Goal: Obtain resource: Download file/media

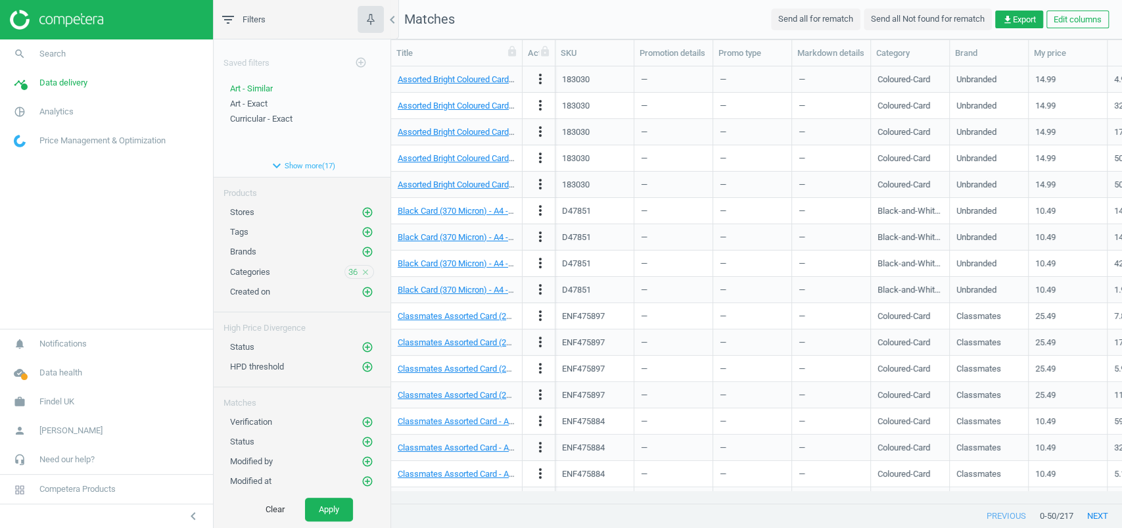
scroll to position [410, 717]
click at [348, 266] on span "36" at bounding box center [352, 272] width 9 height 12
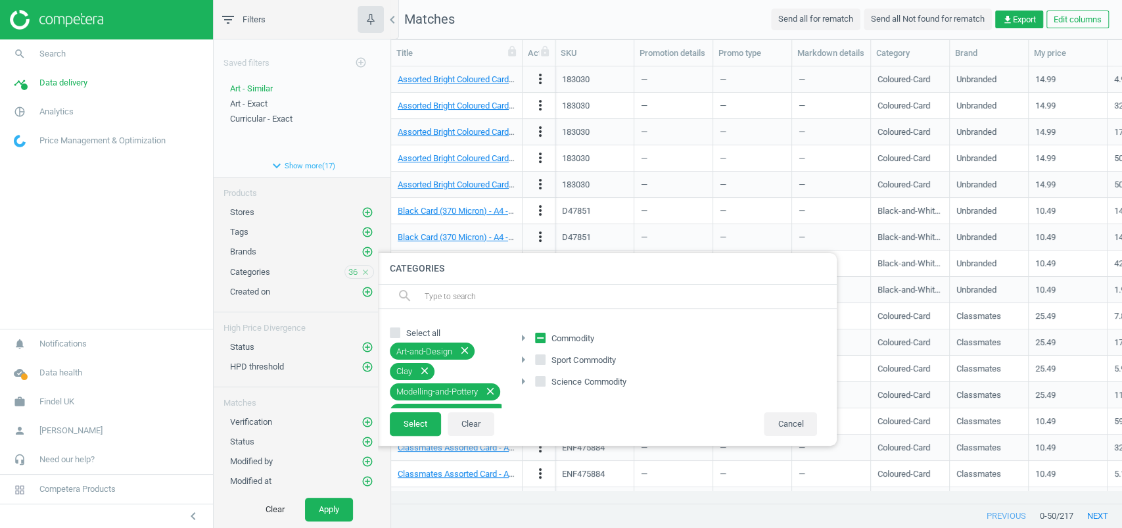
drag, startPoint x: 540, startPoint y: 332, endPoint x: 554, endPoint y: 343, distance: 17.8
click at [540, 333] on icon at bounding box center [540, 338] width 11 height 11
click at [540, 334] on input "Commodity" at bounding box center [540, 338] width 9 height 9
click at [527, 338] on icon "arrow_right" at bounding box center [523, 338] width 16 height 16
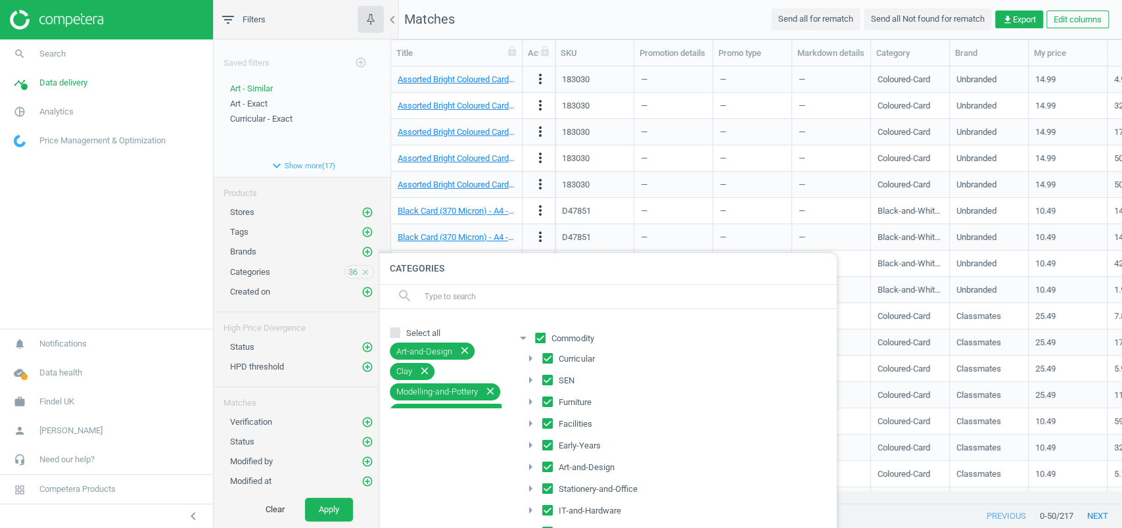
click at [539, 336] on input "Commodity" at bounding box center [540, 338] width 9 height 9
checkbox input "false"
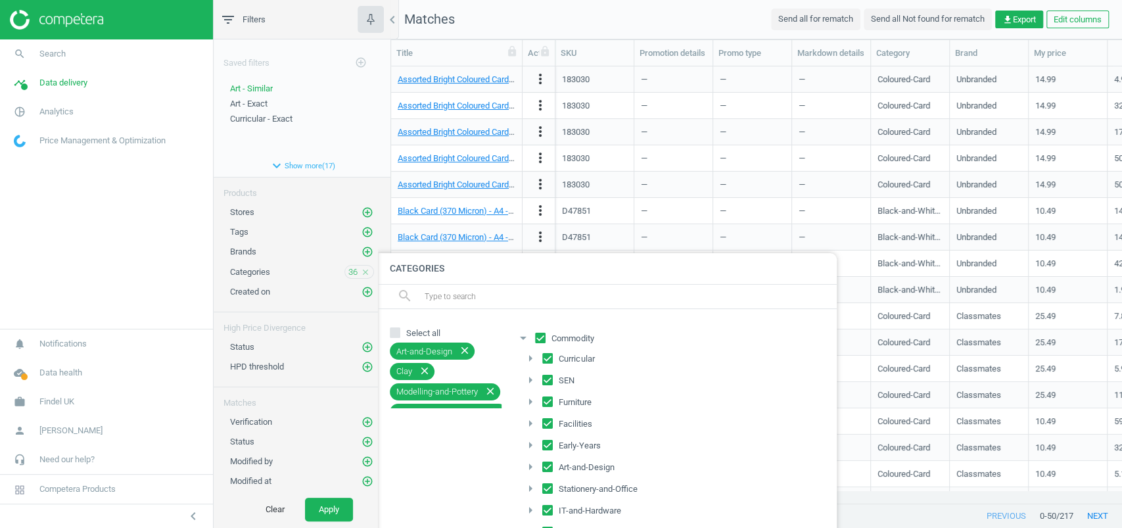
checkbox input "false"
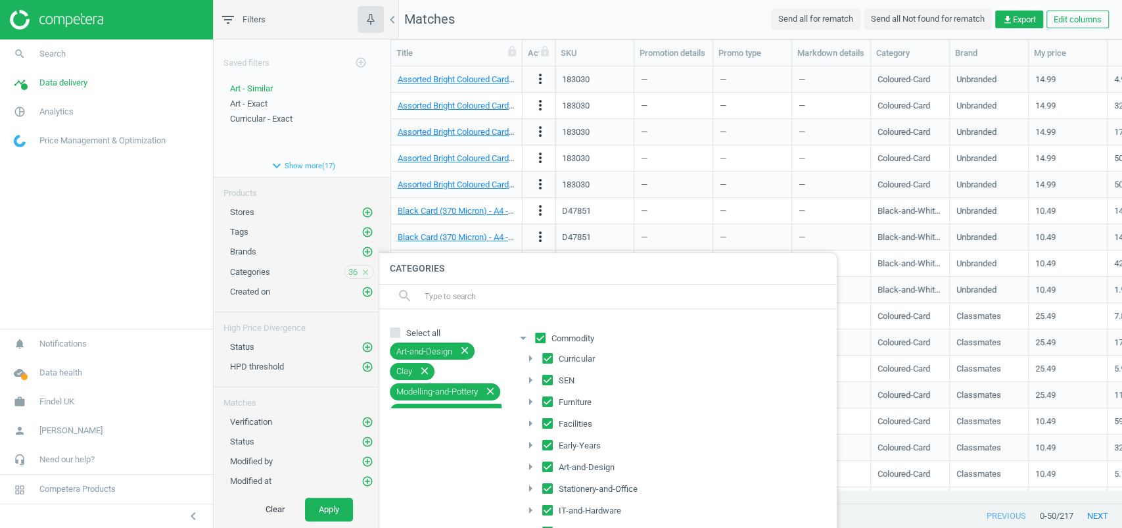
checkbox input "false"
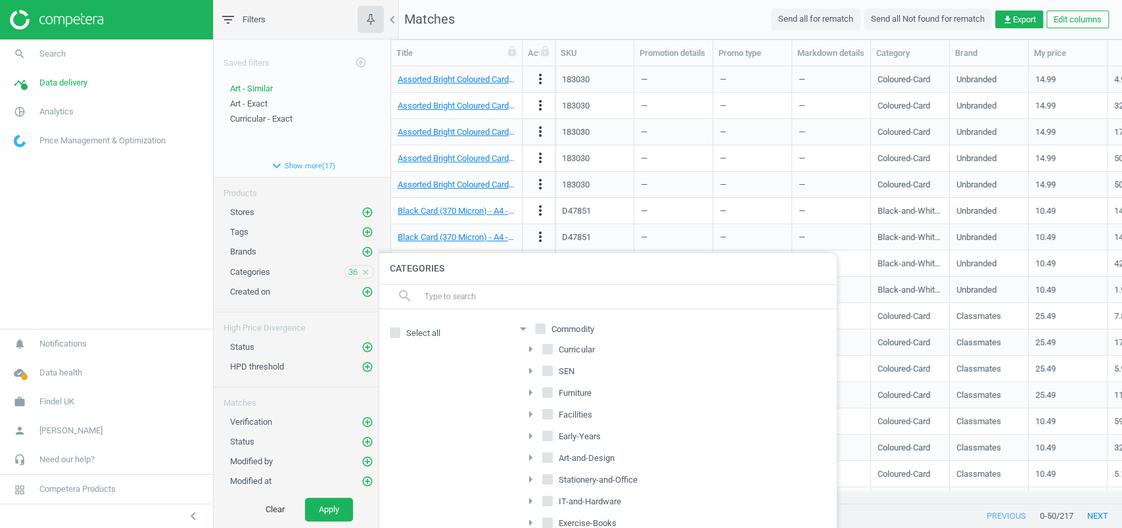
scroll to position [21, 0]
drag, startPoint x: 547, startPoint y: 414, endPoint x: 579, endPoint y: 403, distance: 33.5
click at [547, 416] on label "Early-Years" at bounding box center [572, 425] width 61 height 18
click at [547, 419] on input "Early-Years" at bounding box center [548, 423] width 9 height 9
checkbox input "true"
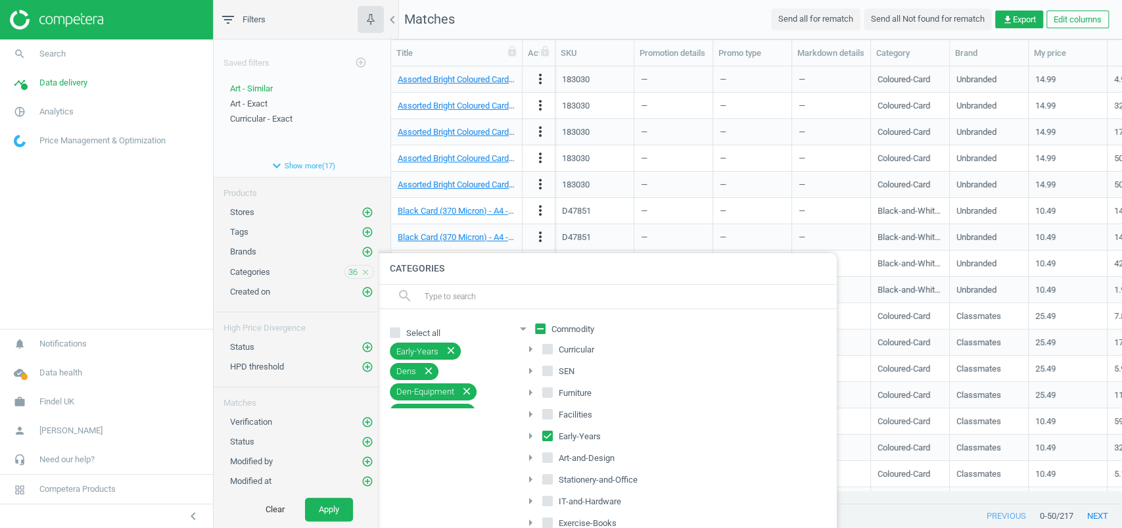
scroll to position [0, 0]
click at [524, 334] on icon "arrow_drop_down" at bounding box center [523, 338] width 16 height 16
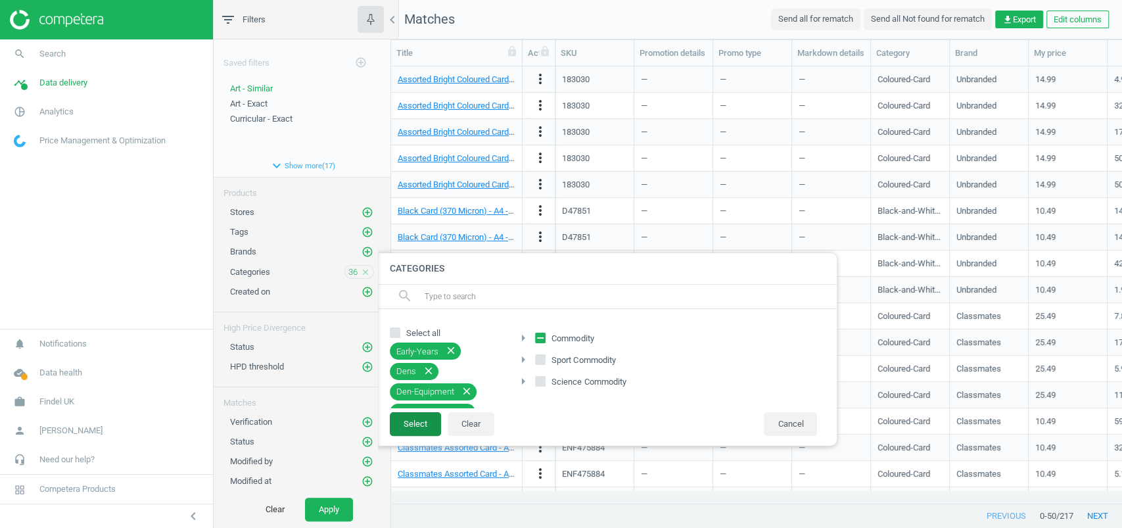
click at [424, 420] on button "Select" at bounding box center [415, 424] width 51 height 24
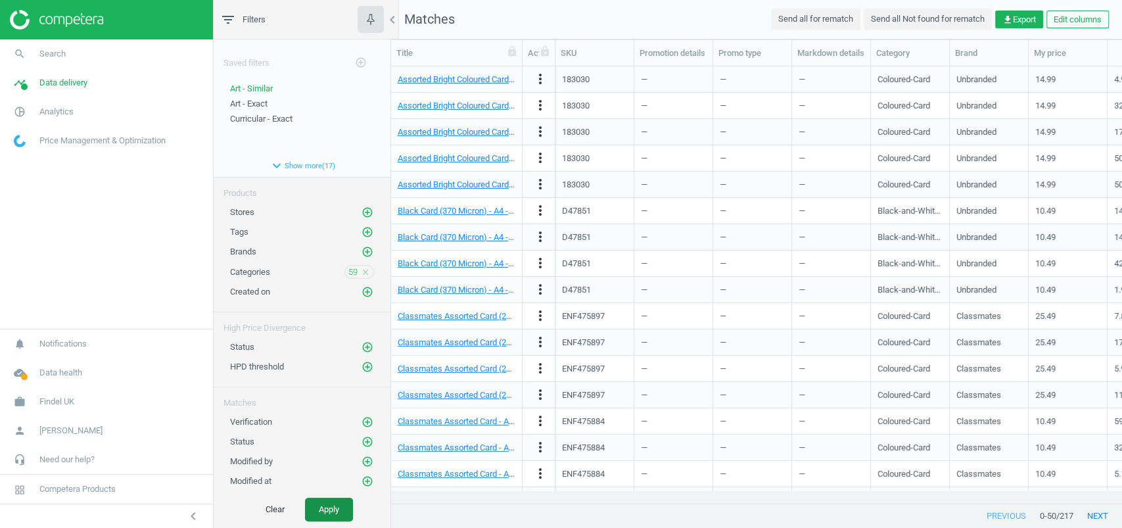
click at [321, 501] on button "Apply" at bounding box center [329, 510] width 48 height 24
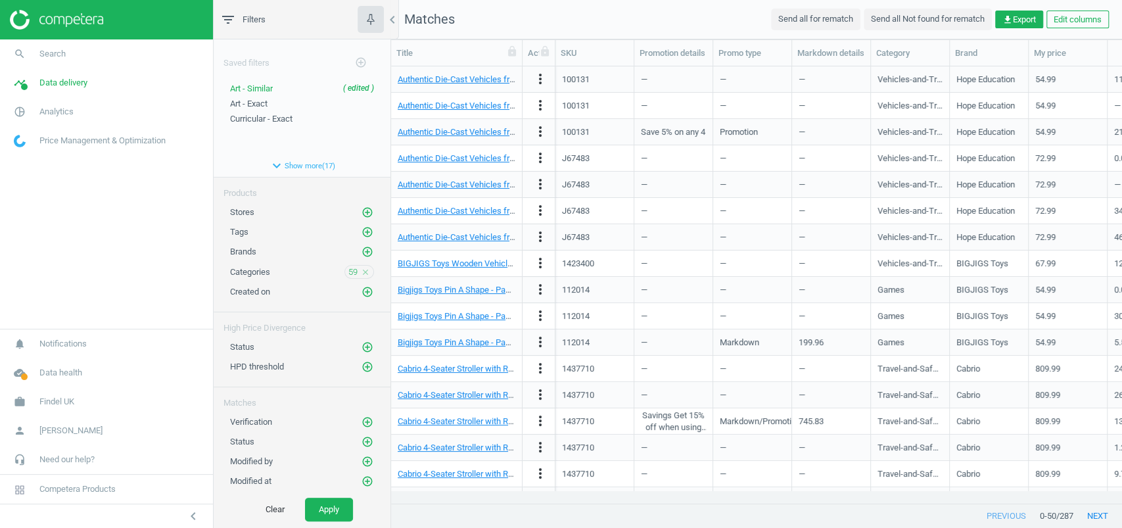
click at [331, 272] on div "Categories 59 close" at bounding box center [302, 272] width 144 height 14
click at [348, 269] on span "59" at bounding box center [352, 272] width 9 height 12
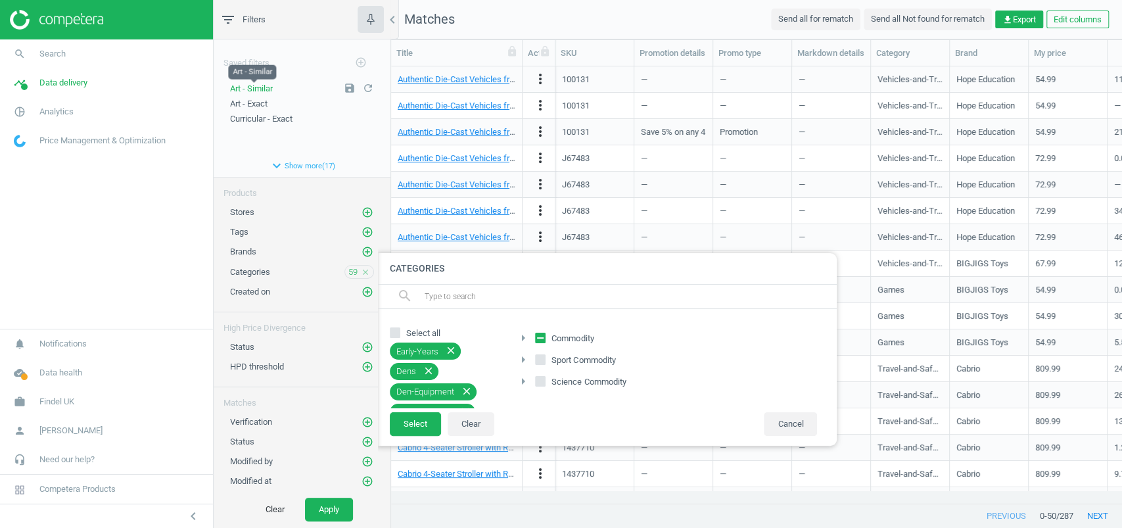
click at [259, 83] on span "Art - Similar" at bounding box center [251, 88] width 43 height 10
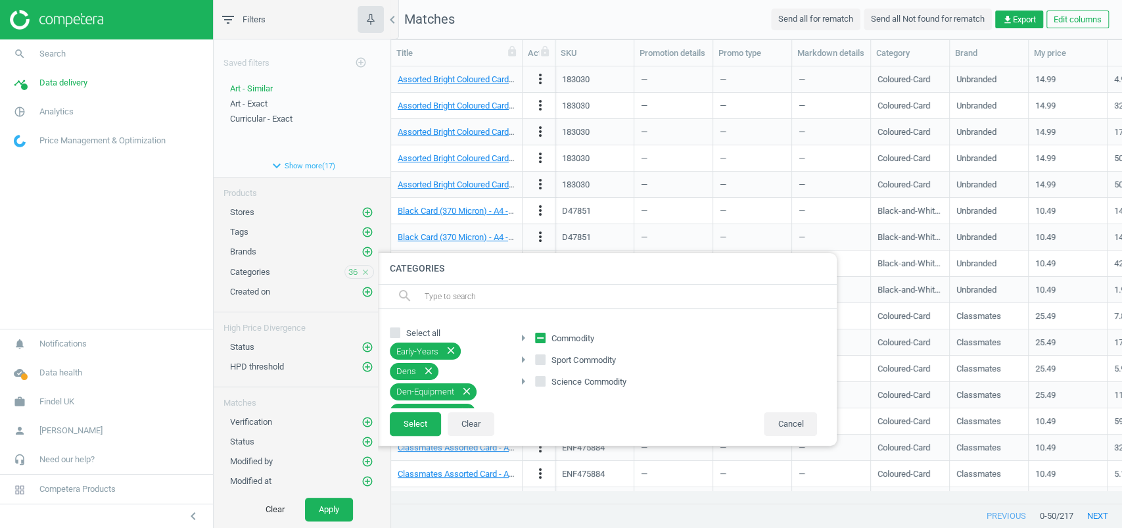
click at [521, 339] on icon "arrow_right" at bounding box center [523, 338] width 16 height 16
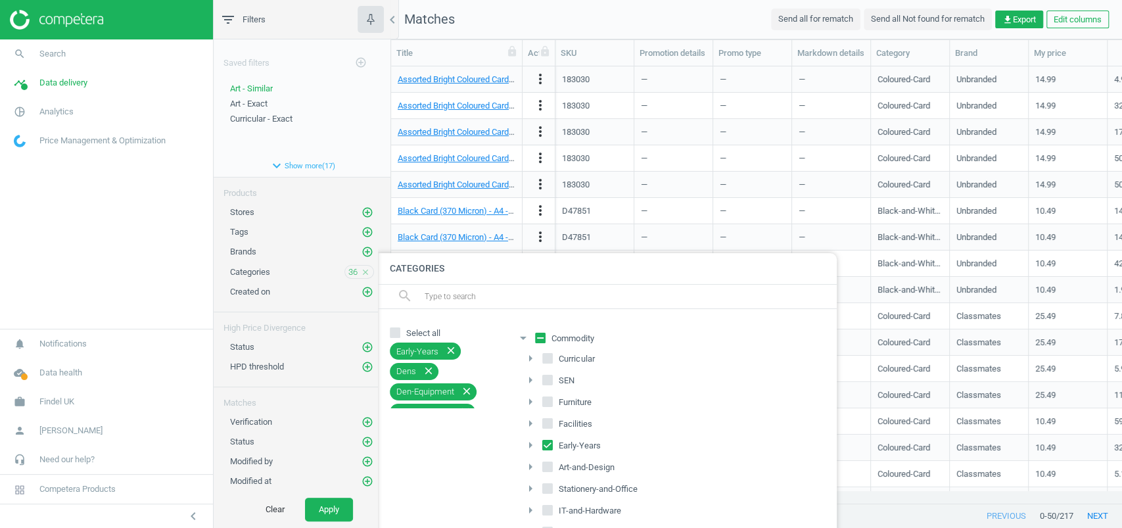
click at [538, 337] on input "Commodity" at bounding box center [540, 338] width 9 height 9
checkbox input "true"
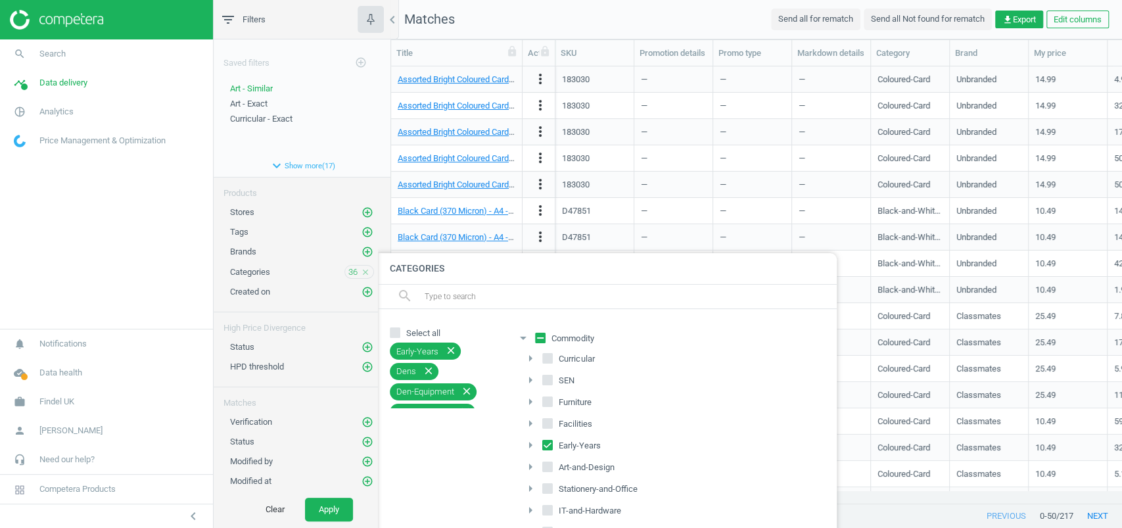
checkbox input "true"
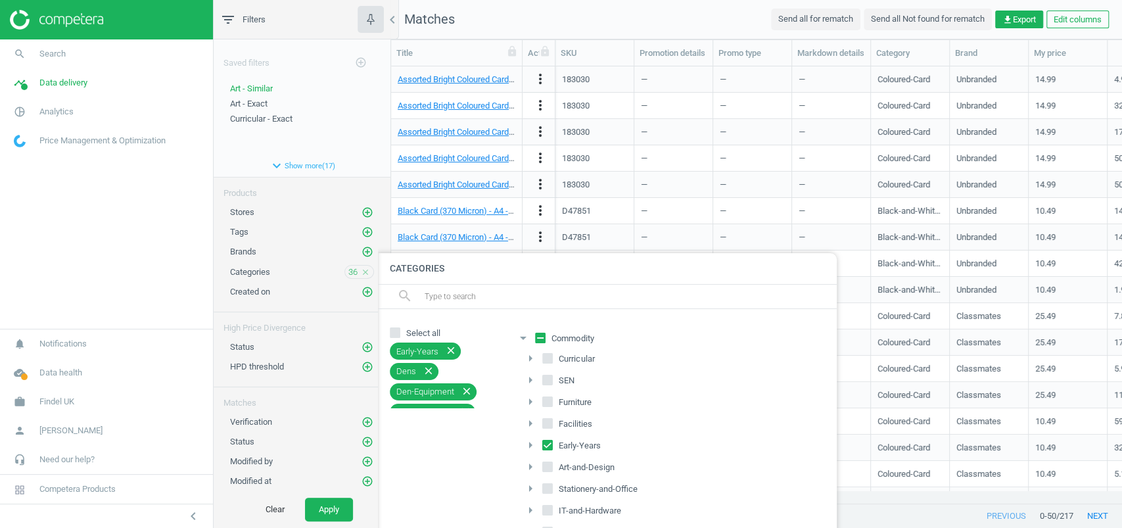
checkbox input "true"
click at [543, 337] on input "Commodity" at bounding box center [540, 338] width 9 height 9
checkbox input "false"
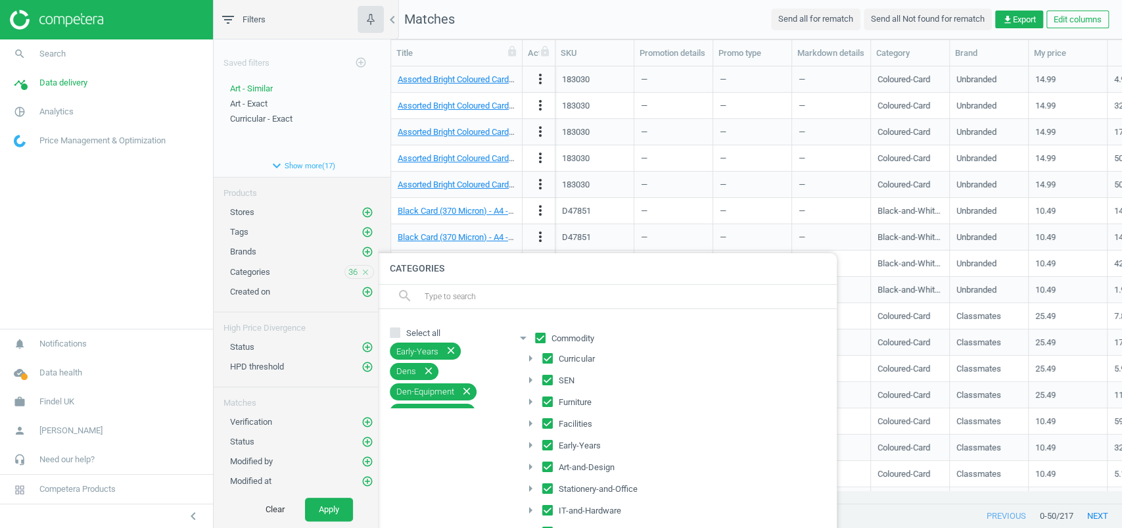
checkbox input "false"
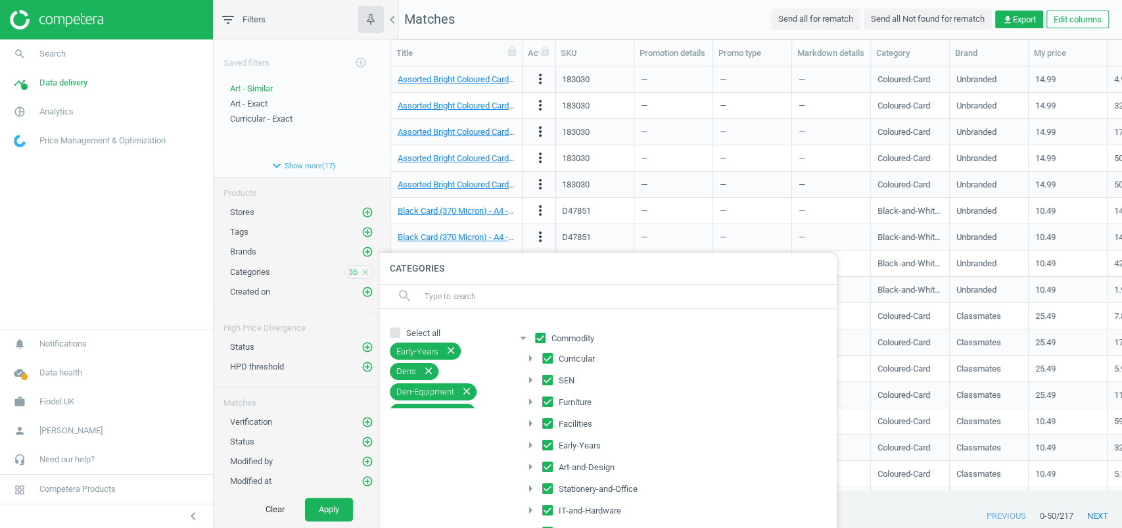
checkbox input "false"
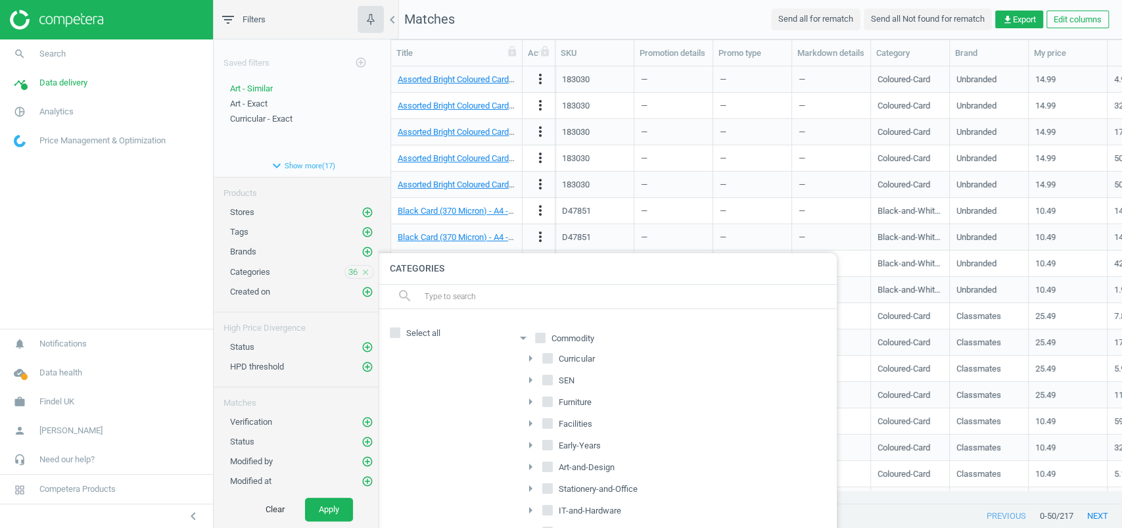
click at [548, 465] on input "Art-and-Design" at bounding box center [548, 466] width 9 height 9
checkbox input "true"
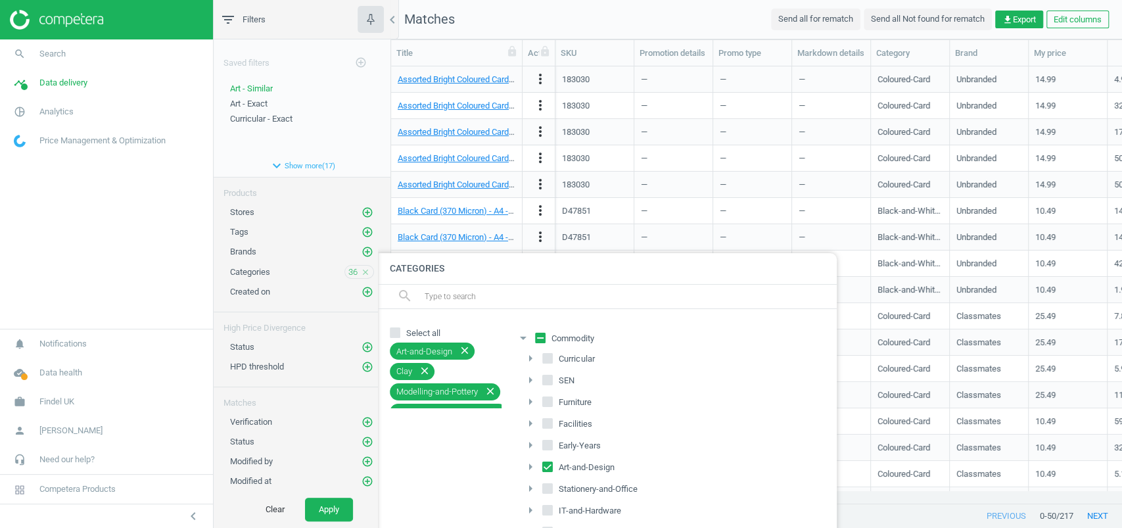
click at [524, 339] on icon "arrow_drop_down" at bounding box center [523, 338] width 16 height 16
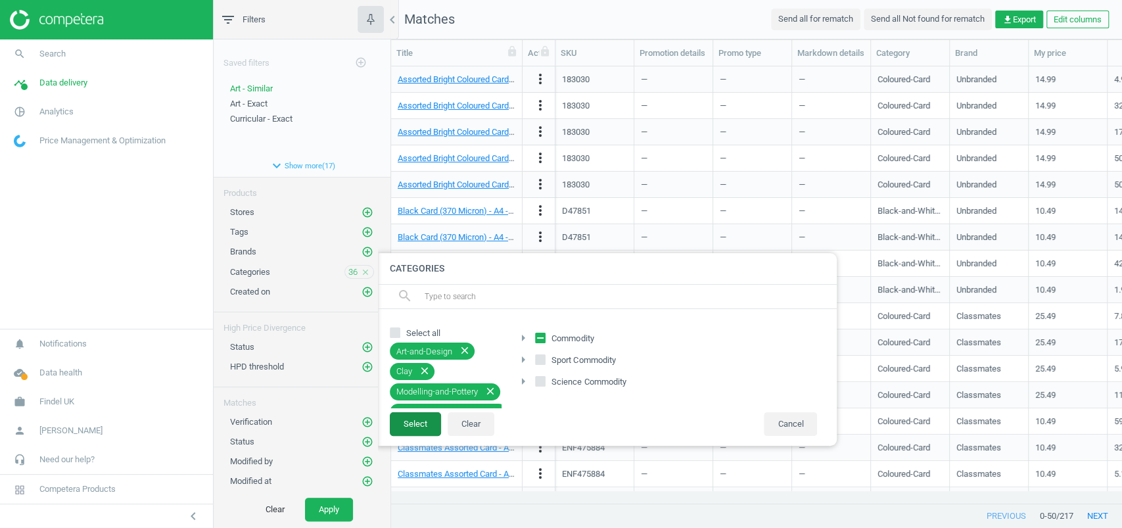
click at [425, 418] on button "Select" at bounding box center [415, 424] width 51 height 24
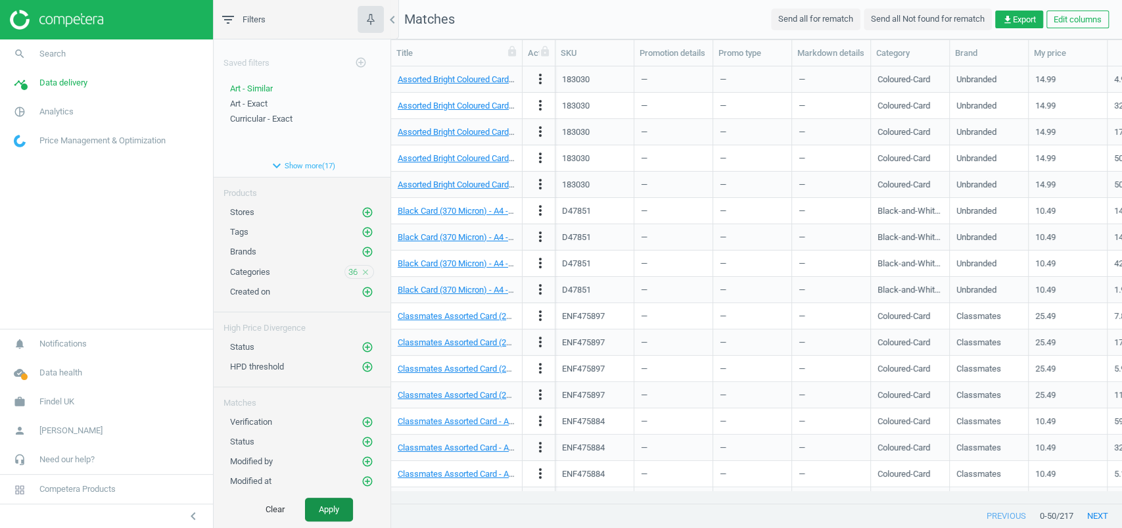
click at [343, 500] on button "Apply" at bounding box center [329, 510] width 48 height 24
click at [68, 82] on span "Data delivery" at bounding box center [63, 83] width 48 height 12
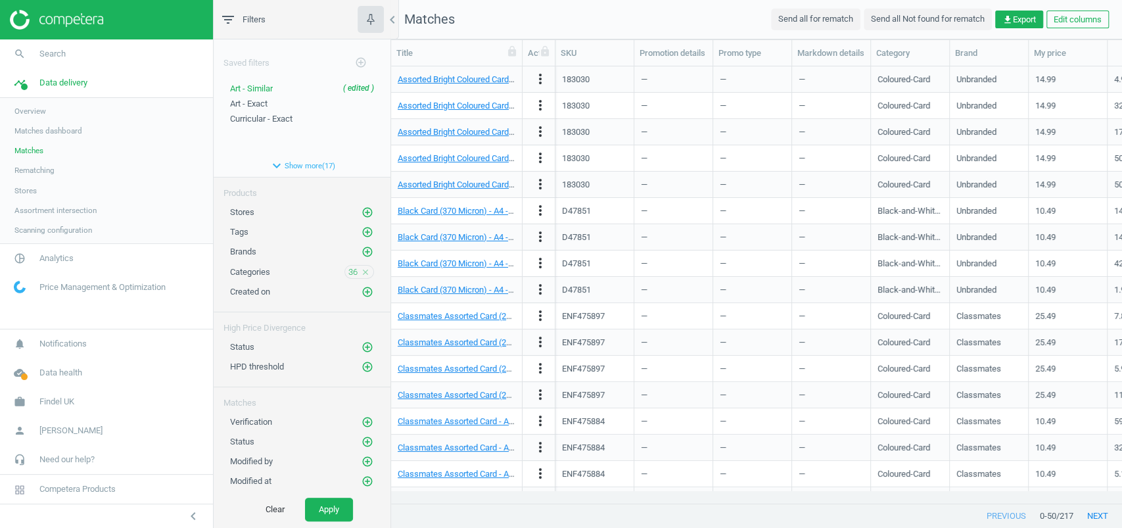
click at [28, 148] on span "Matches" at bounding box center [28, 150] width 29 height 11
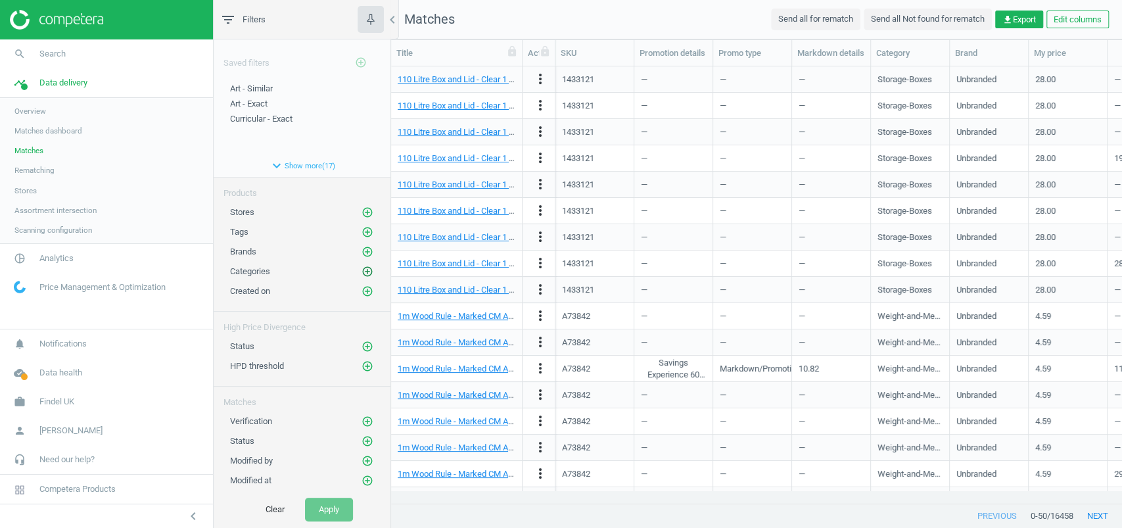
click at [362, 267] on icon "add_circle_outline" at bounding box center [368, 272] width 12 height 12
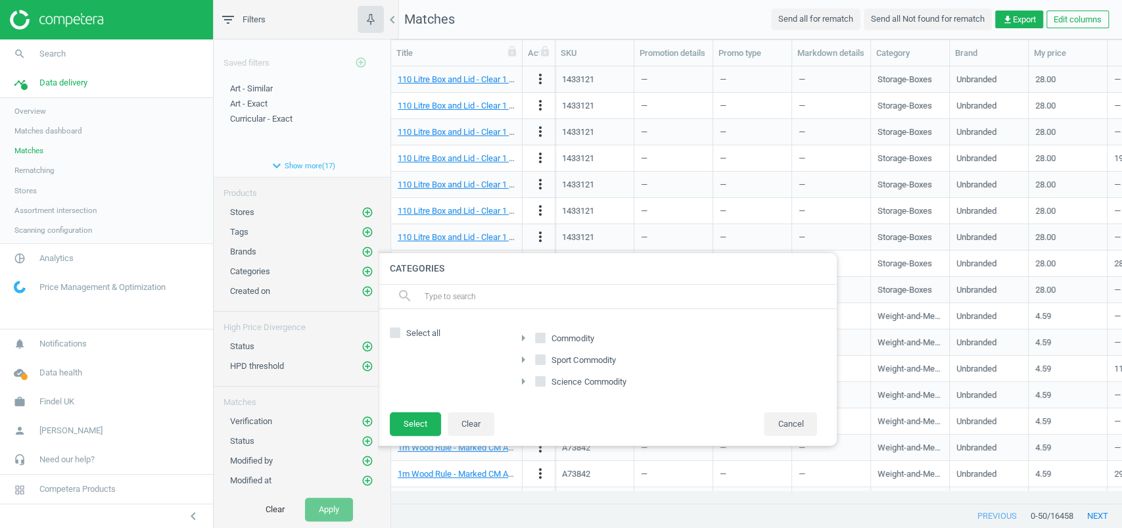
click at [520, 331] on icon "arrow_right" at bounding box center [523, 338] width 16 height 16
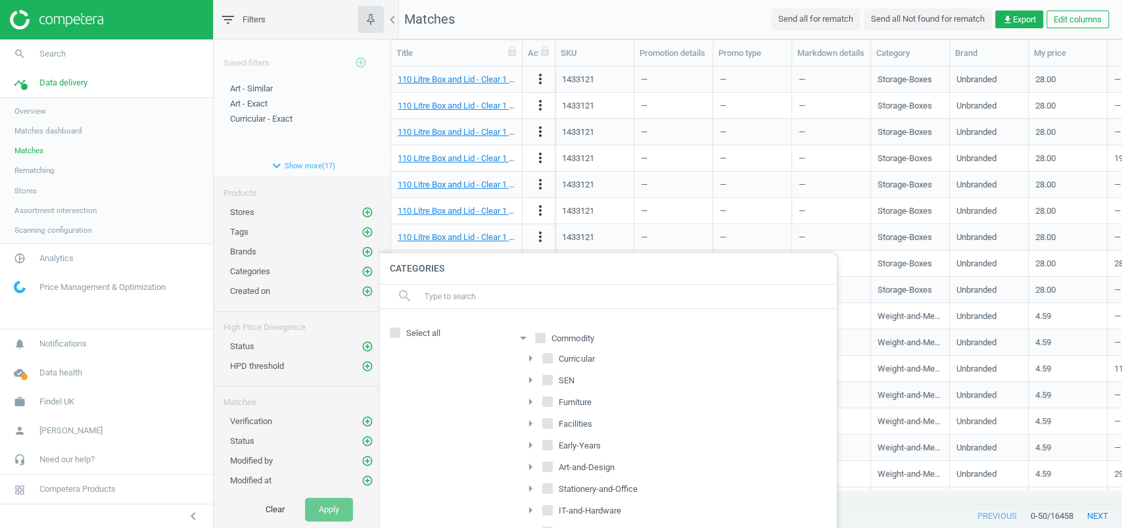
click at [549, 440] on input "Early-Years" at bounding box center [548, 444] width 9 height 9
checkbox input "true"
click at [525, 337] on icon "arrow_drop_down" at bounding box center [523, 338] width 16 height 16
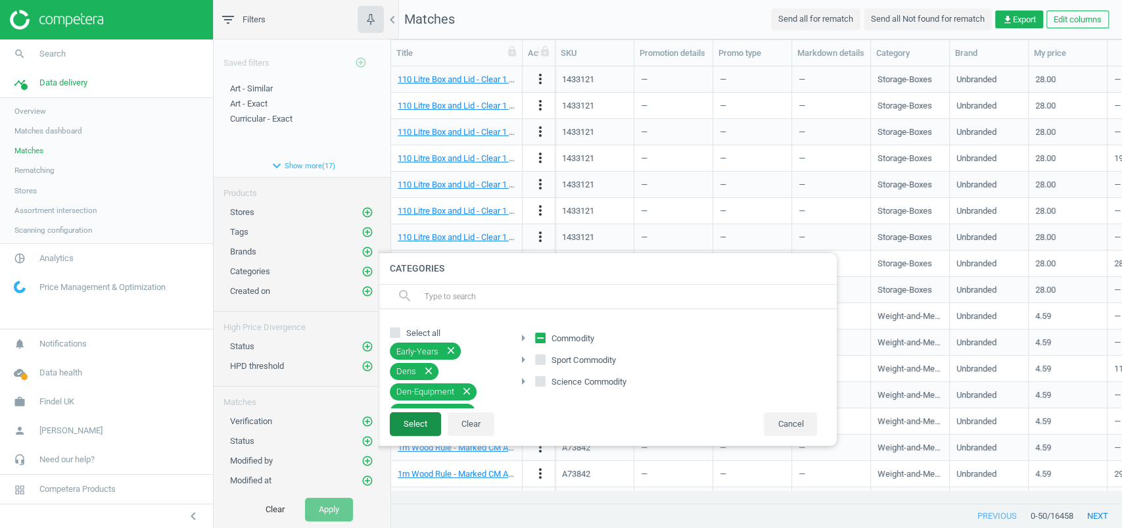
click at [432, 418] on button "Select" at bounding box center [415, 424] width 51 height 24
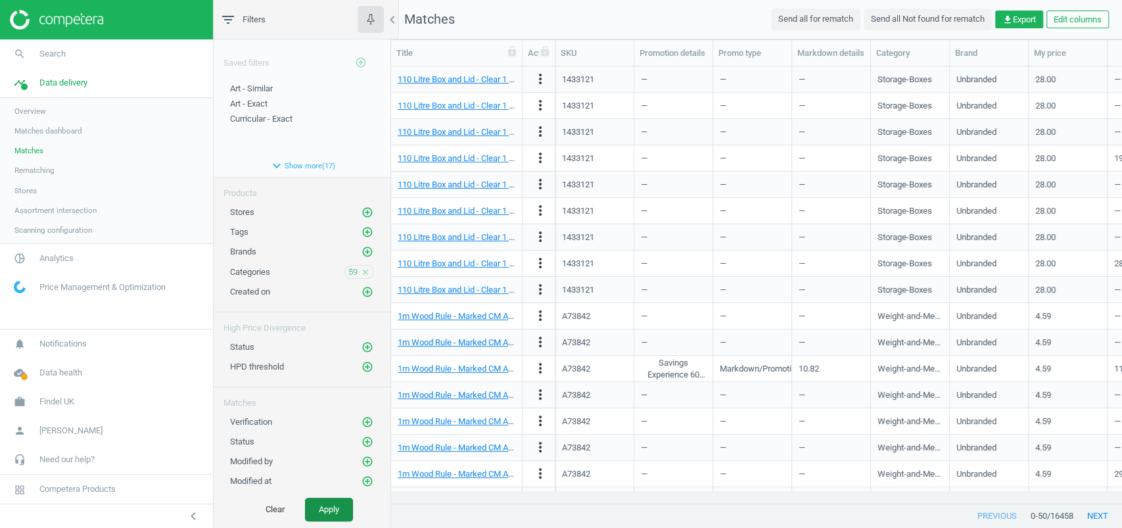
click at [340, 510] on button "Apply" at bounding box center [329, 510] width 48 height 24
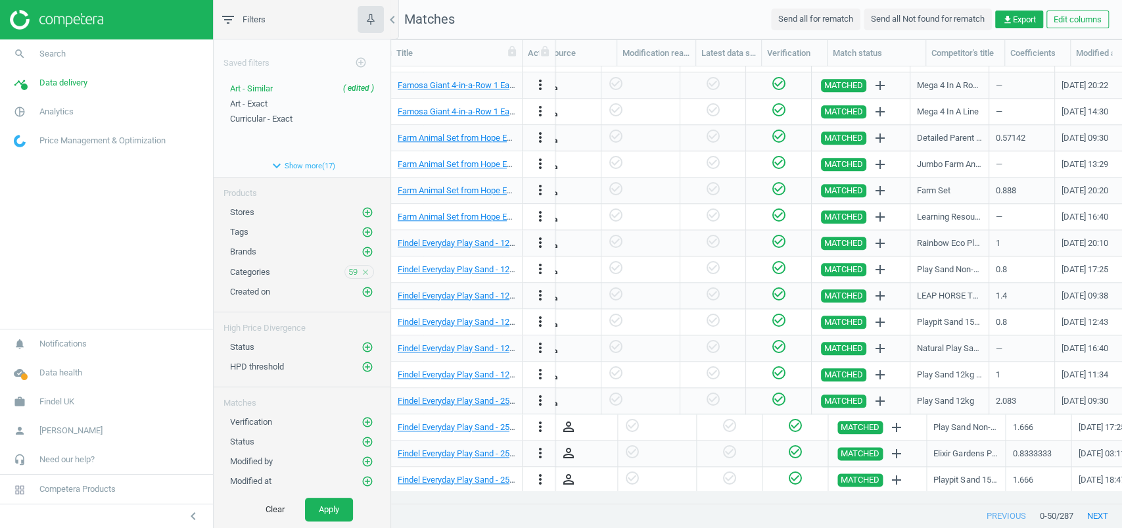
scroll to position [0, 1028]
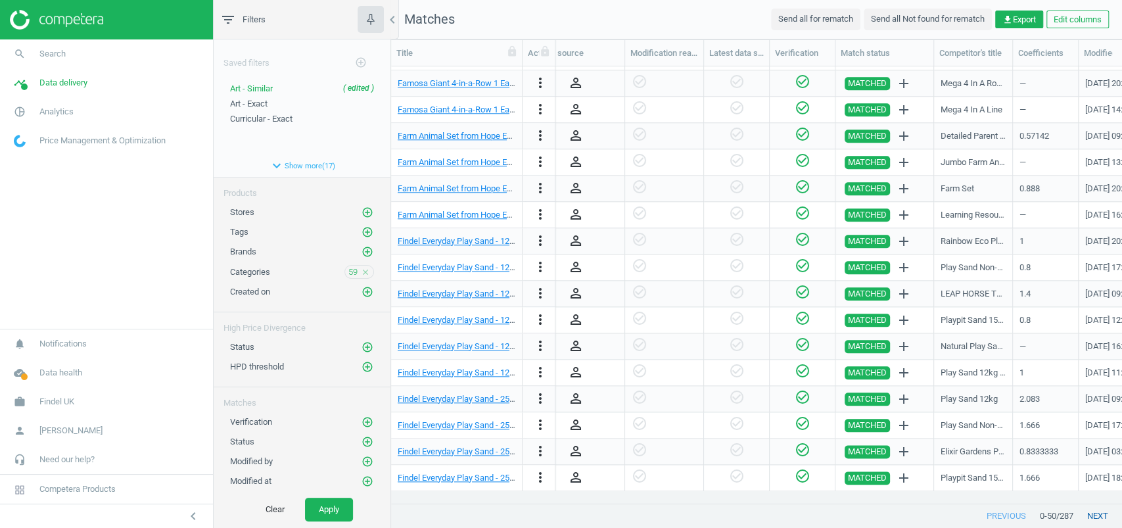
click at [1104, 515] on button "next" at bounding box center [1098, 516] width 49 height 24
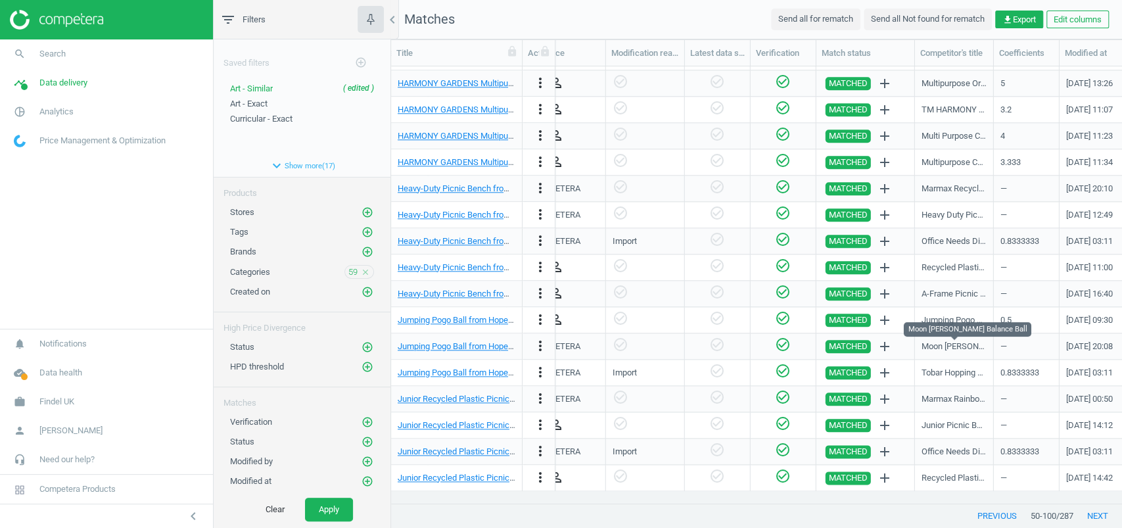
scroll to position [0, 1047]
click at [1093, 519] on button "next" at bounding box center [1098, 516] width 49 height 24
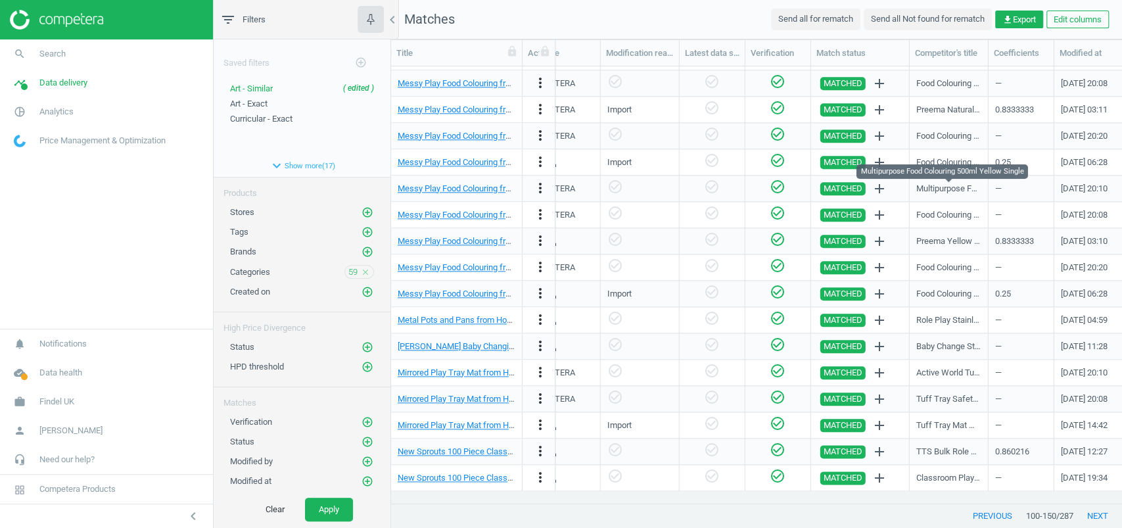
scroll to position [0, 1053]
click at [1097, 521] on button "next" at bounding box center [1098, 516] width 49 height 24
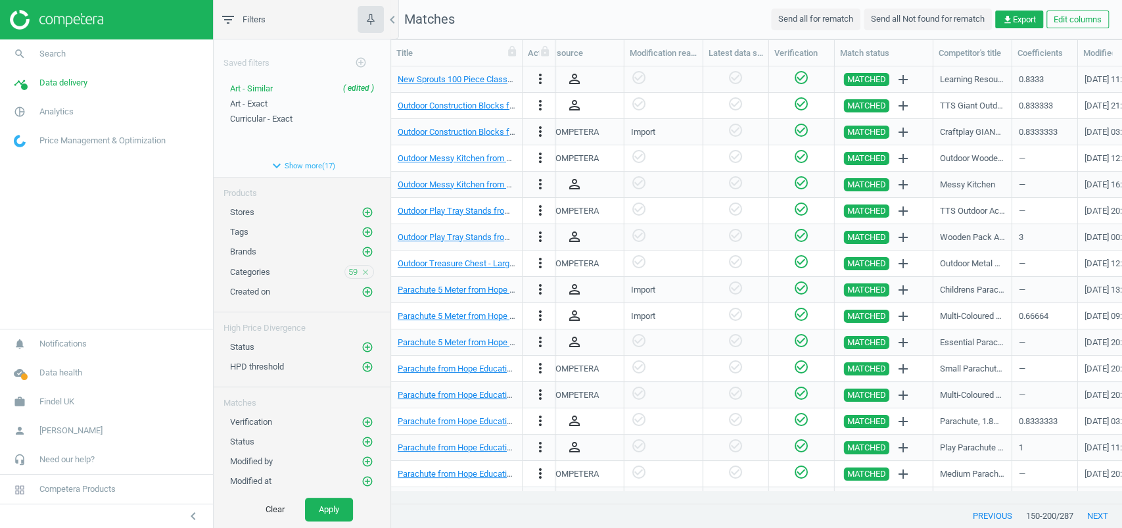
scroll to position [0, 1029]
click at [1094, 521] on button "next" at bounding box center [1098, 516] width 49 height 24
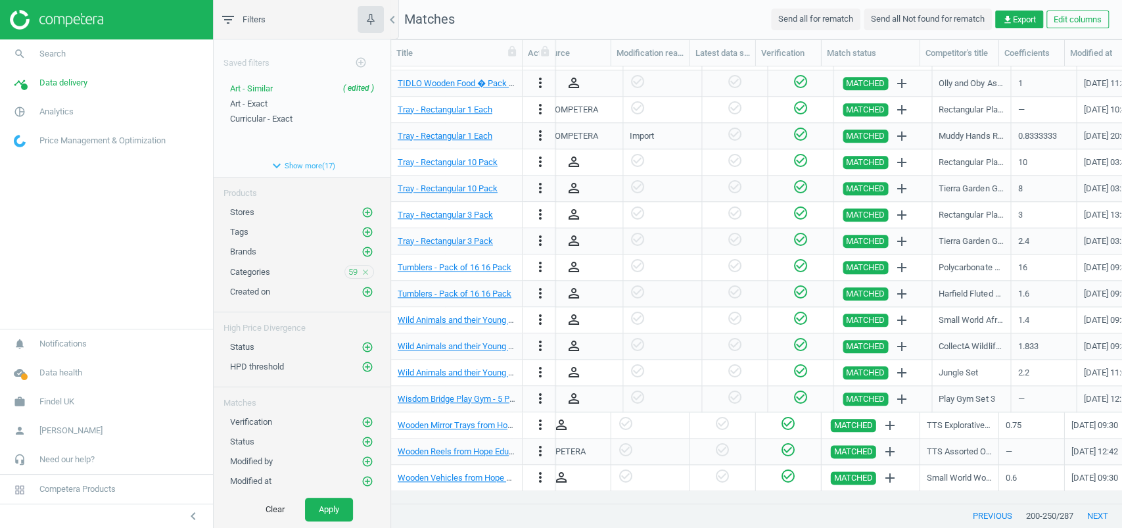
scroll to position [0, 1052]
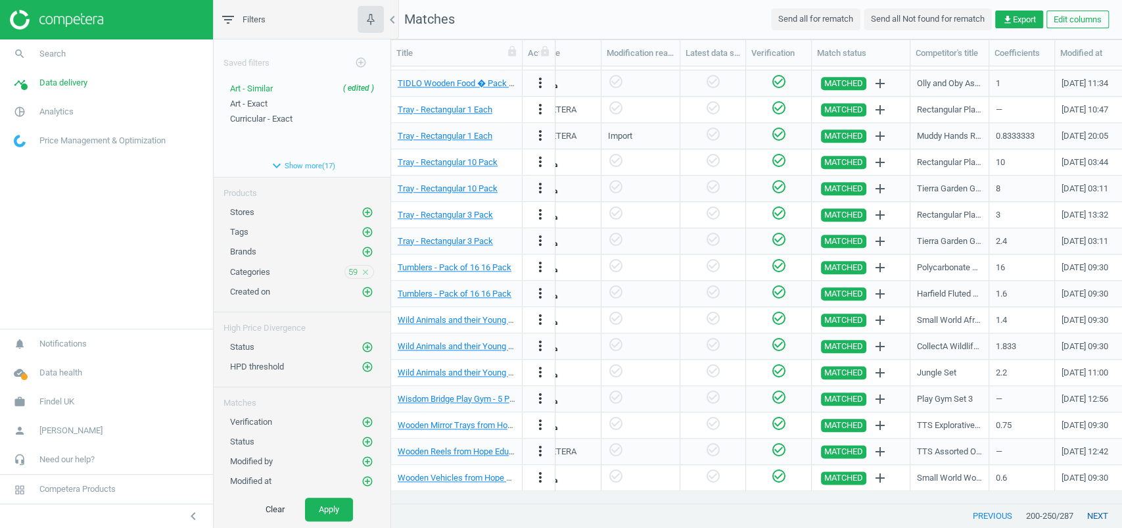
click at [1099, 517] on button "next" at bounding box center [1098, 516] width 49 height 24
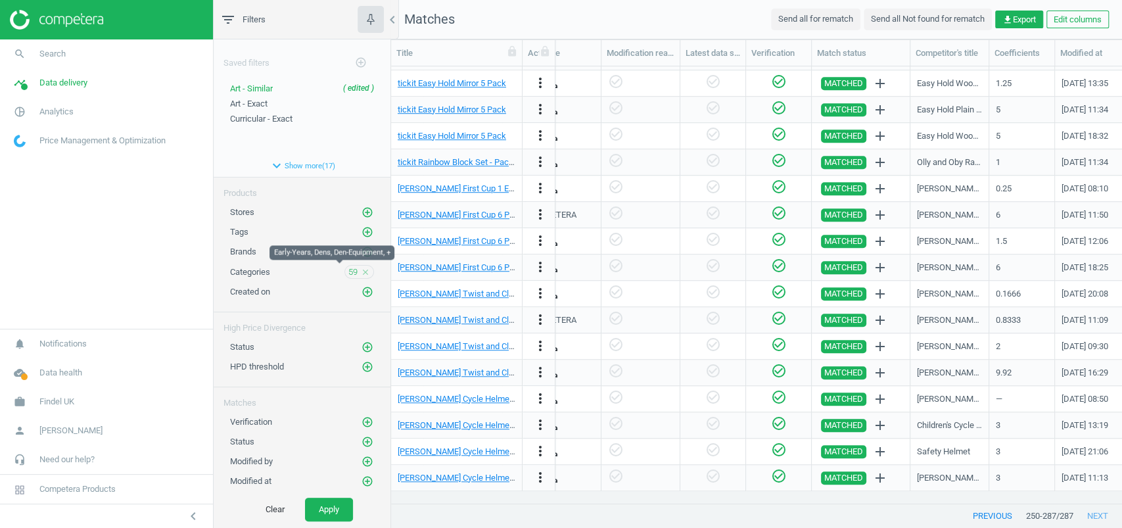
click at [348, 266] on span "59" at bounding box center [352, 272] width 9 height 12
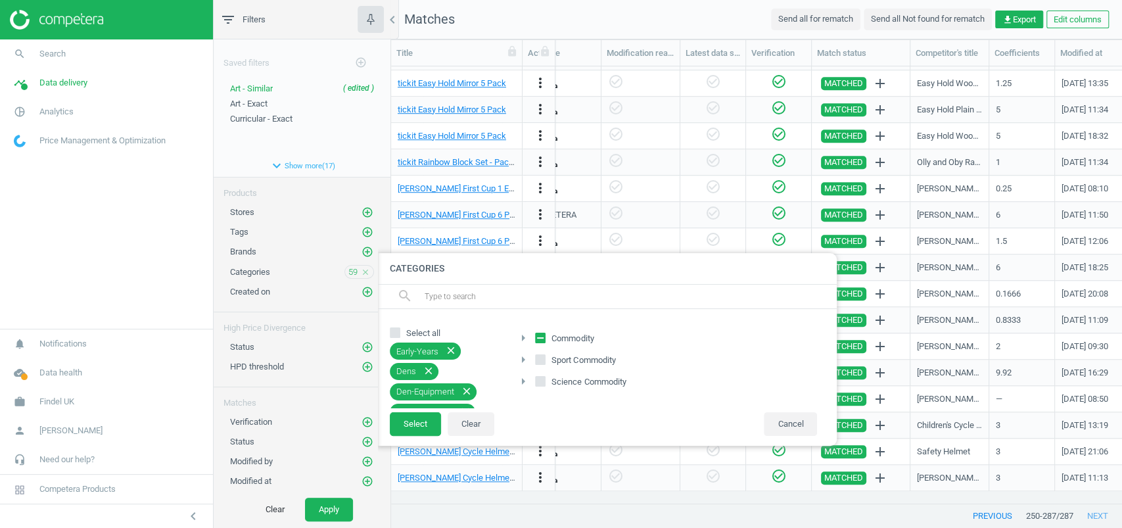
click at [348, 266] on span "59" at bounding box center [352, 272] width 9 height 12
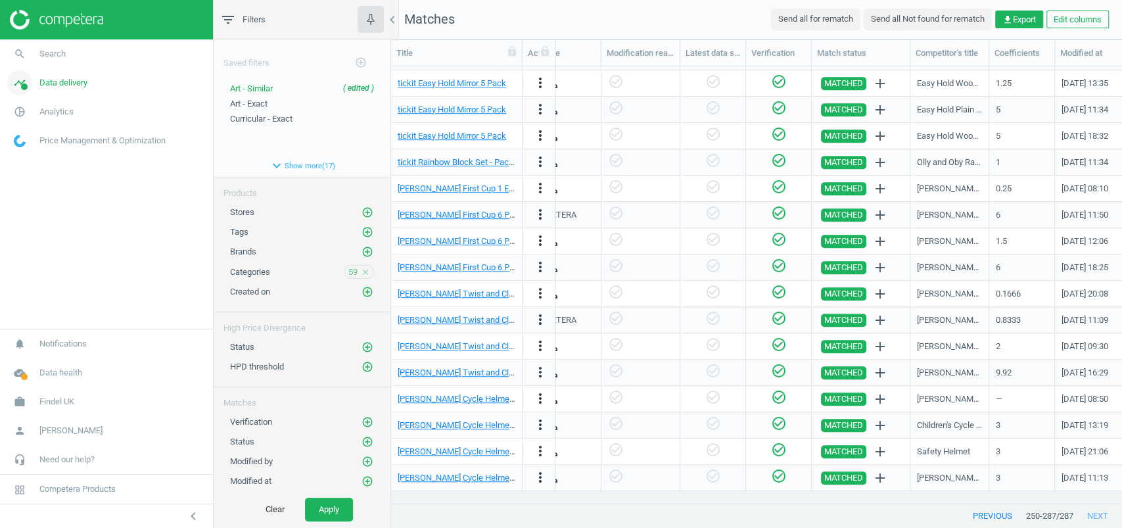
click at [63, 84] on span "Data delivery" at bounding box center [63, 83] width 48 height 12
click at [39, 256] on span "pie_chart_outlined" at bounding box center [19, 258] width 39 height 29
click at [38, 145] on link "Overview" at bounding box center [106, 140] width 213 height 20
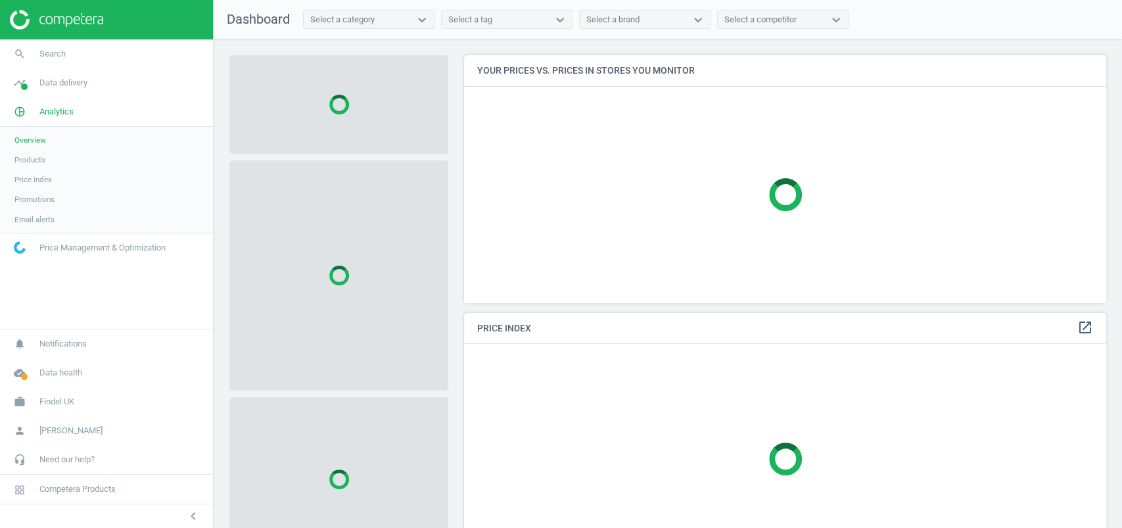
click at [38, 156] on span "Products" at bounding box center [29, 159] width 31 height 11
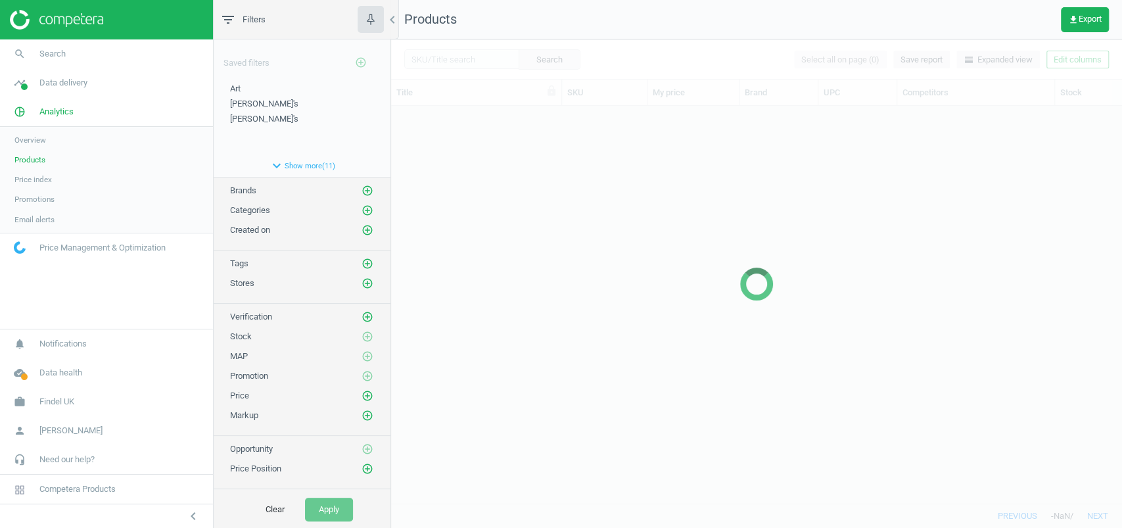
click at [454, 62] on div at bounding box center [756, 283] width 731 height 488
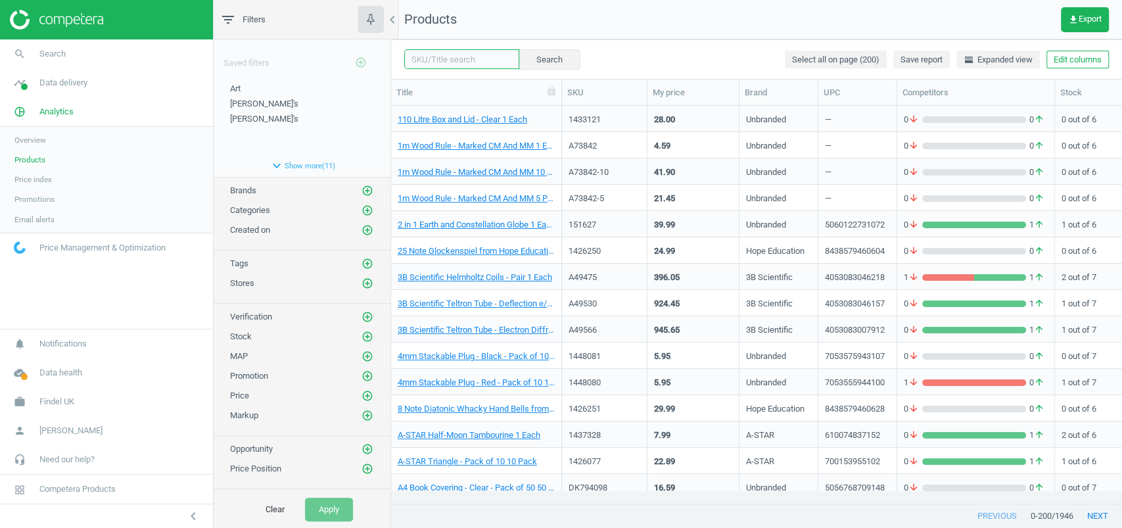
click at [455, 59] on input "text" at bounding box center [461, 59] width 115 height 20
paste input "1440568"
type input "1440568"
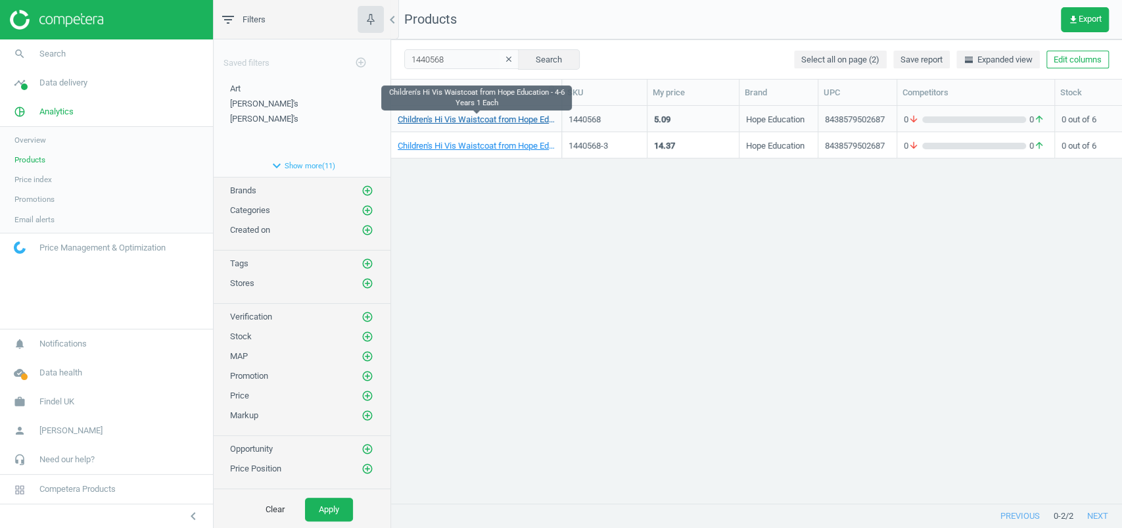
click at [475, 114] on link "Children's Hi Vis Waistcoat from Hope Education - 4-6 Years 1 Each" at bounding box center [476, 120] width 157 height 12
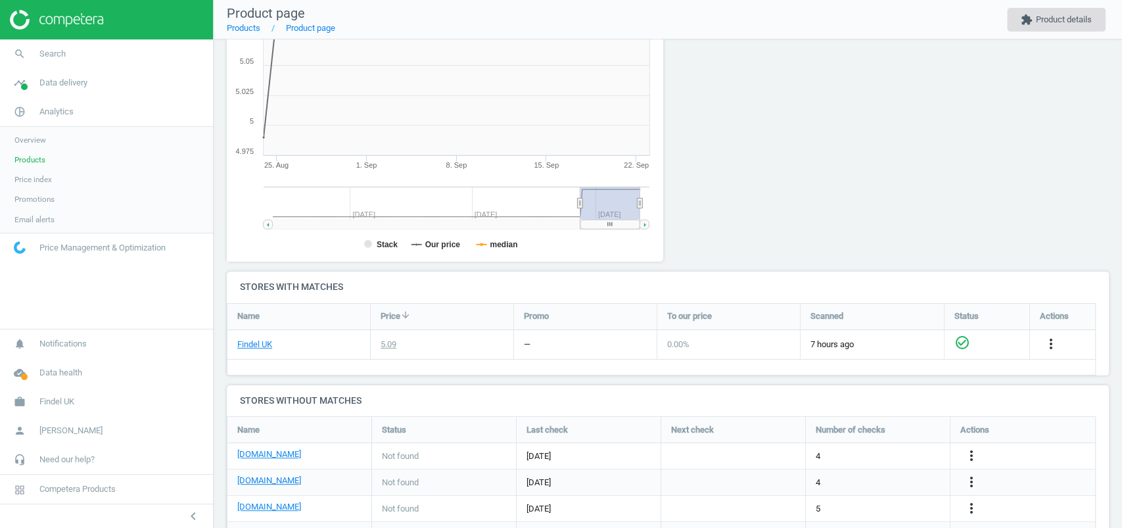
click at [1055, 15] on button "extension Product details" at bounding box center [1056, 20] width 99 height 24
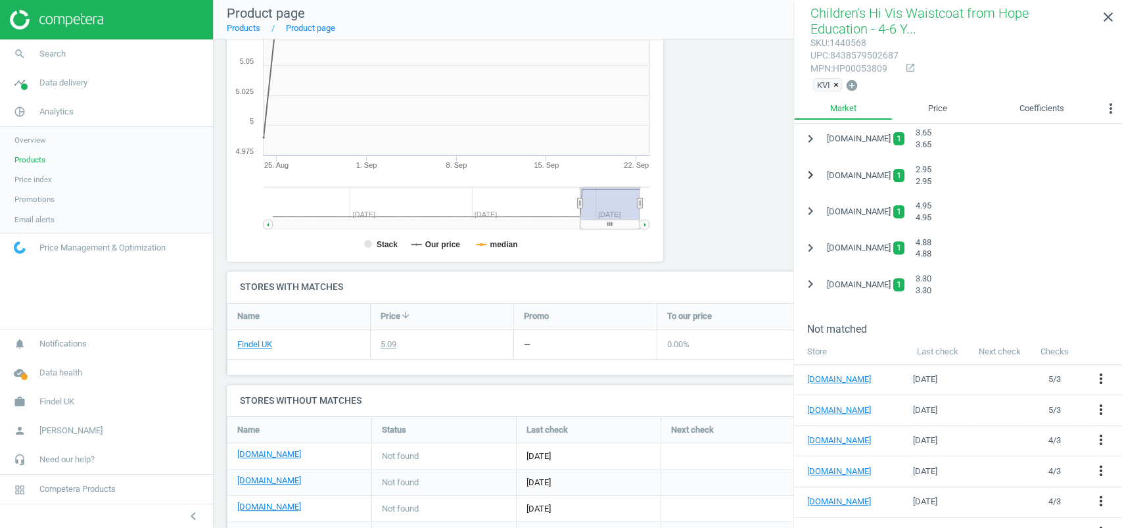
click at [807, 176] on icon "chevron_right" at bounding box center [811, 175] width 16 height 16
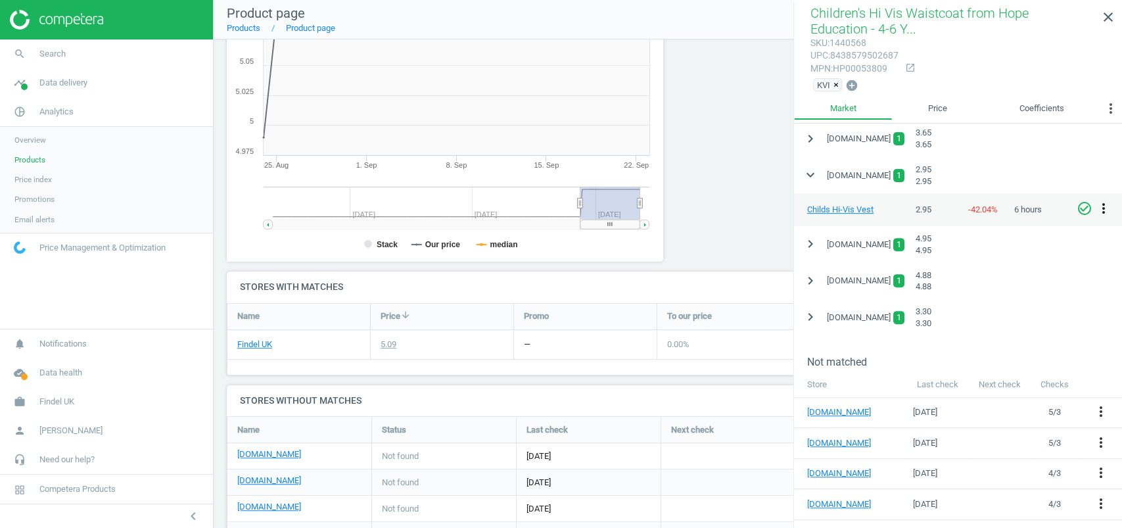
click at [1099, 208] on icon "more_vert" at bounding box center [1104, 209] width 16 height 16
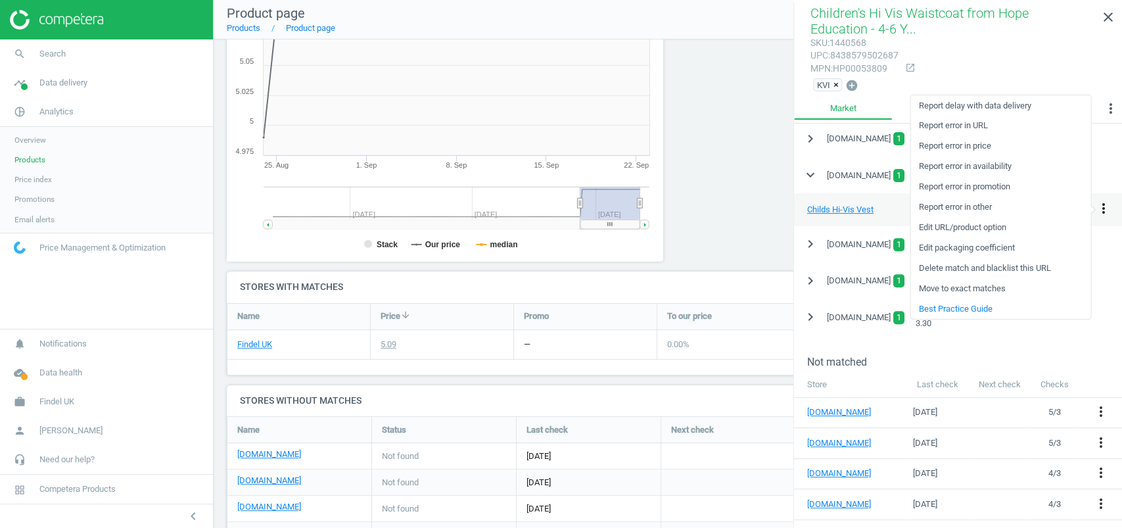
click at [1099, 208] on icon "more_vert" at bounding box center [1104, 209] width 16 height 16
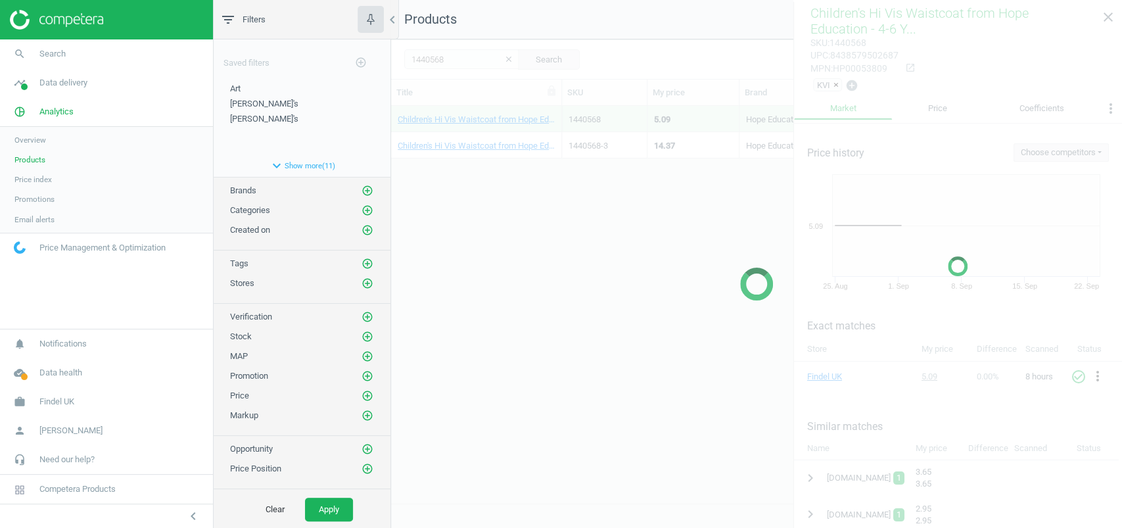
scroll to position [371, 717]
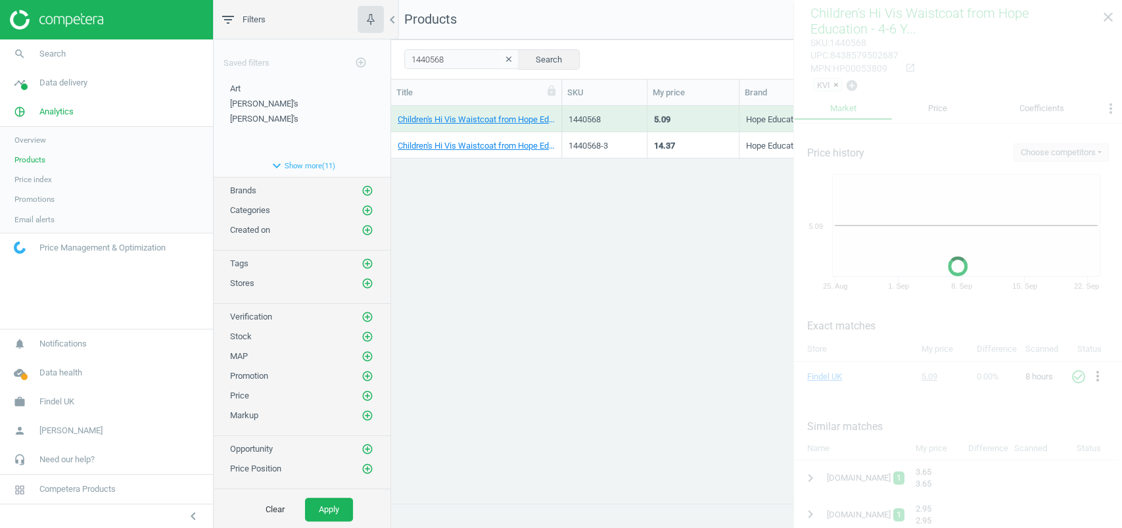
click at [1105, 16] on div at bounding box center [958, 266] width 329 height 528
click at [1111, 13] on div at bounding box center [958, 266] width 329 height 528
click at [716, 240] on div "Children's Hi Vis Waistcoat from Hope Education - 4-6 Years 1 Each 1440568 5.09…" at bounding box center [756, 298] width 731 height 385
click at [504, 62] on icon "clear" at bounding box center [508, 59] width 9 height 9
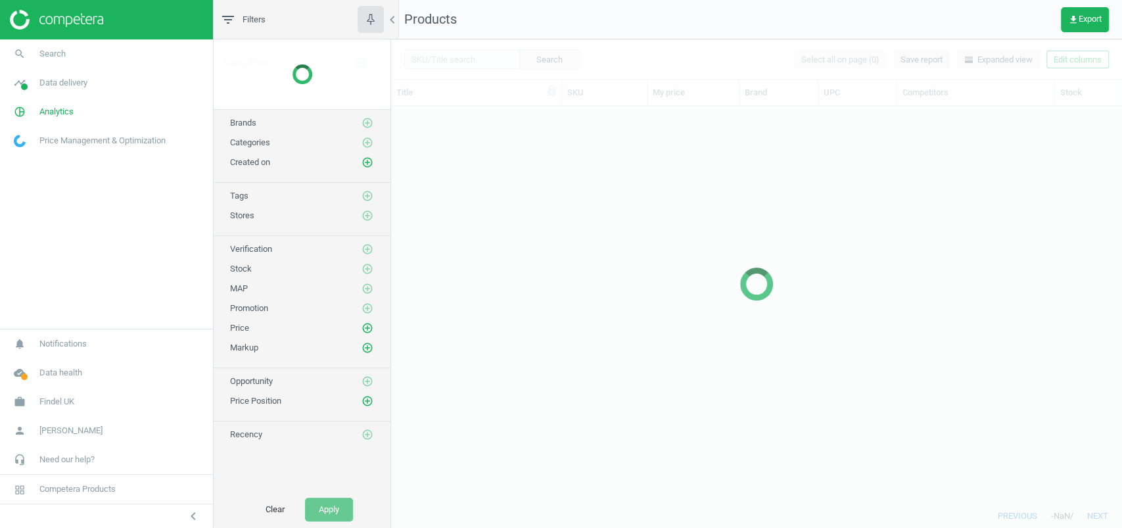
scroll to position [371, 717]
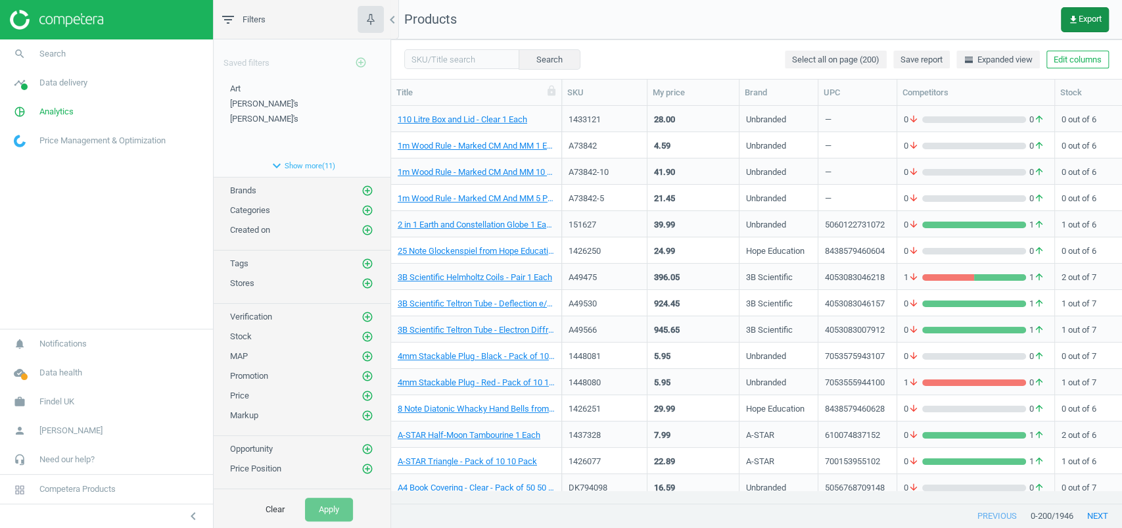
click at [1095, 23] on span "get_app Export" at bounding box center [1085, 19] width 34 height 11
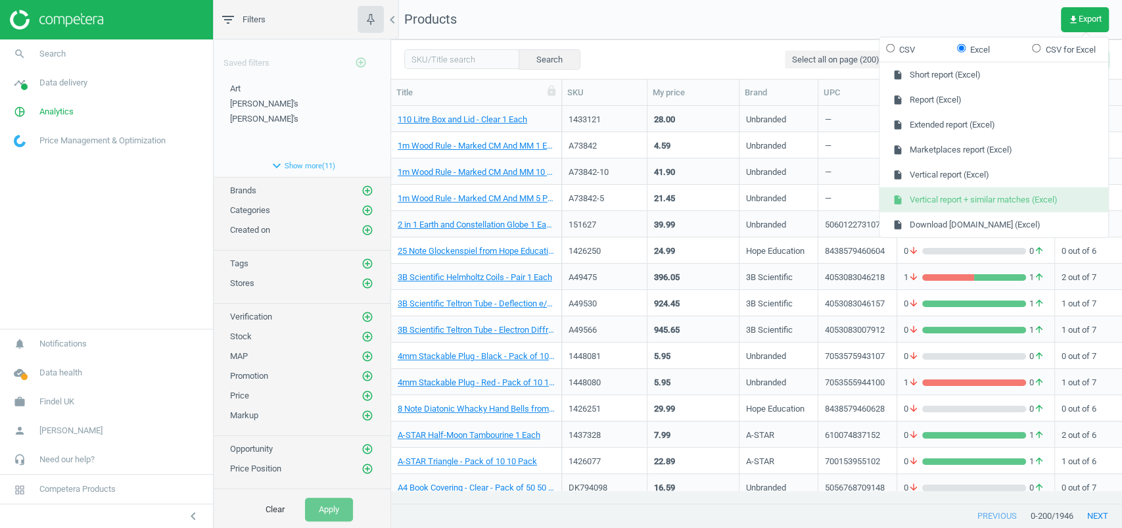
click at [1073, 196] on button "insert_drive_file Vertical report + similar matches (Excel)" at bounding box center [994, 199] width 229 height 25
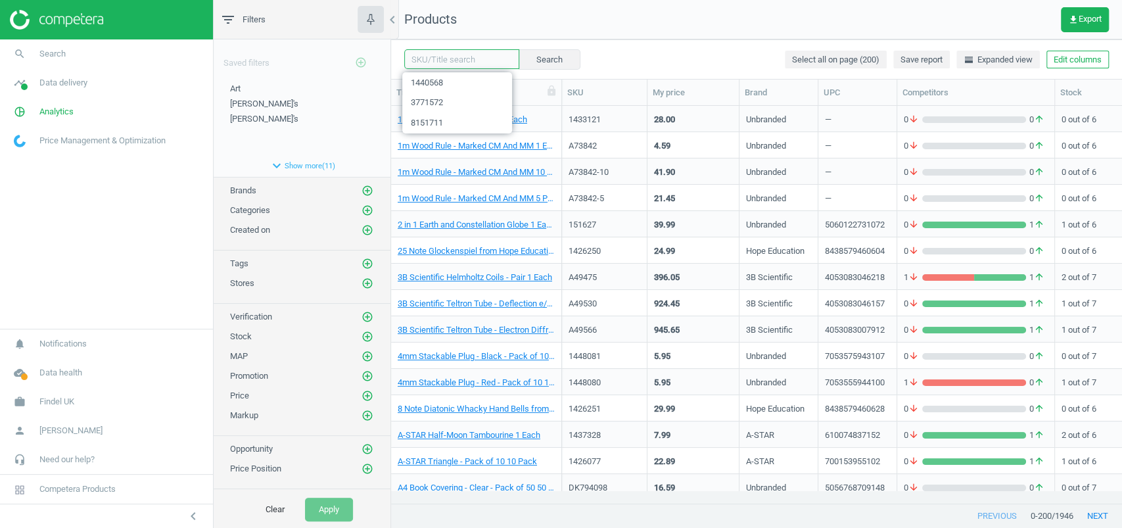
click at [425, 59] on input "text" at bounding box center [461, 59] width 115 height 20
paste input "1440568"
type input "1440568"
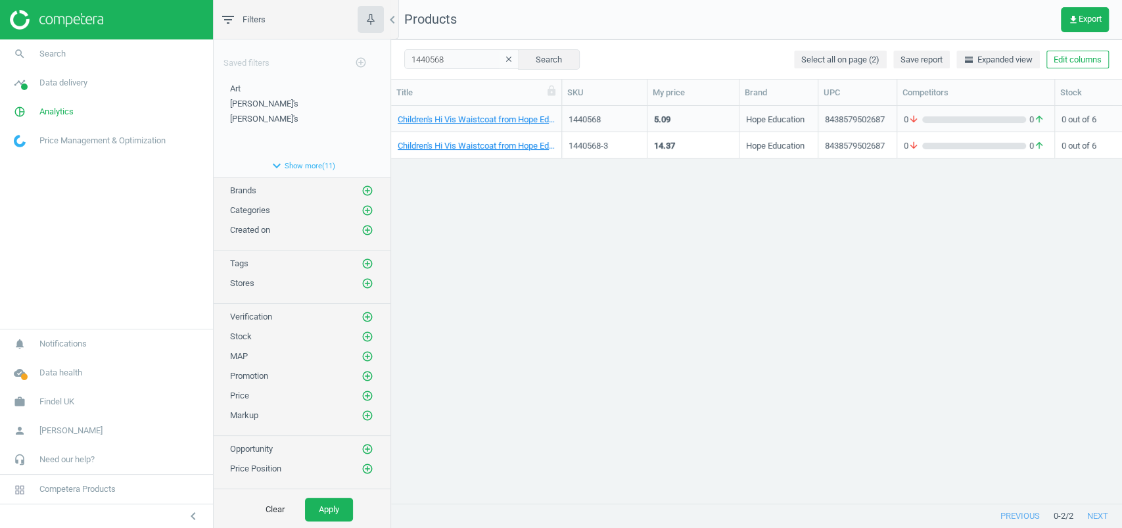
click at [700, 122] on div "5.09" at bounding box center [693, 118] width 78 height 23
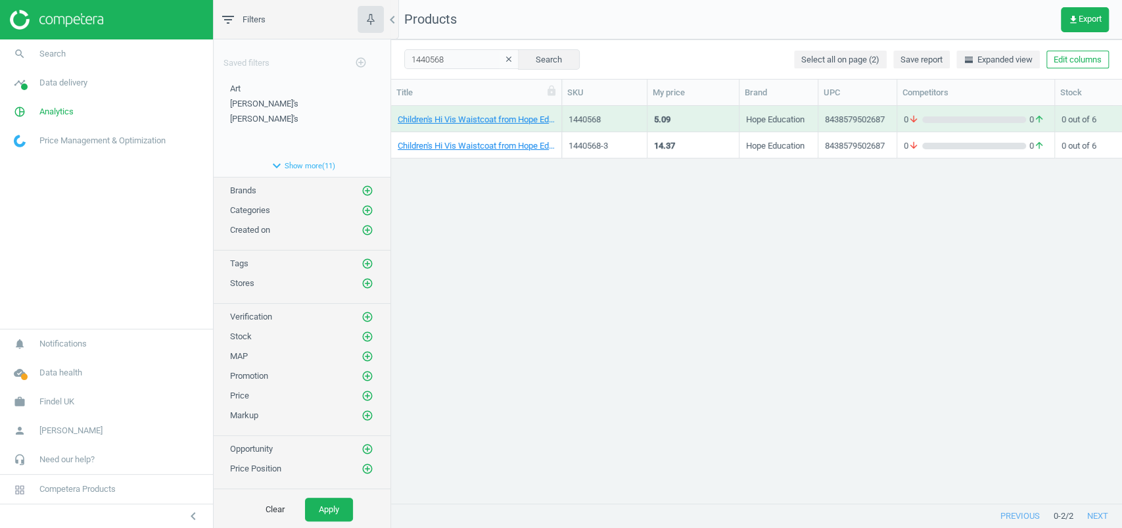
click at [700, 122] on div "5.09" at bounding box center [693, 118] width 78 height 23
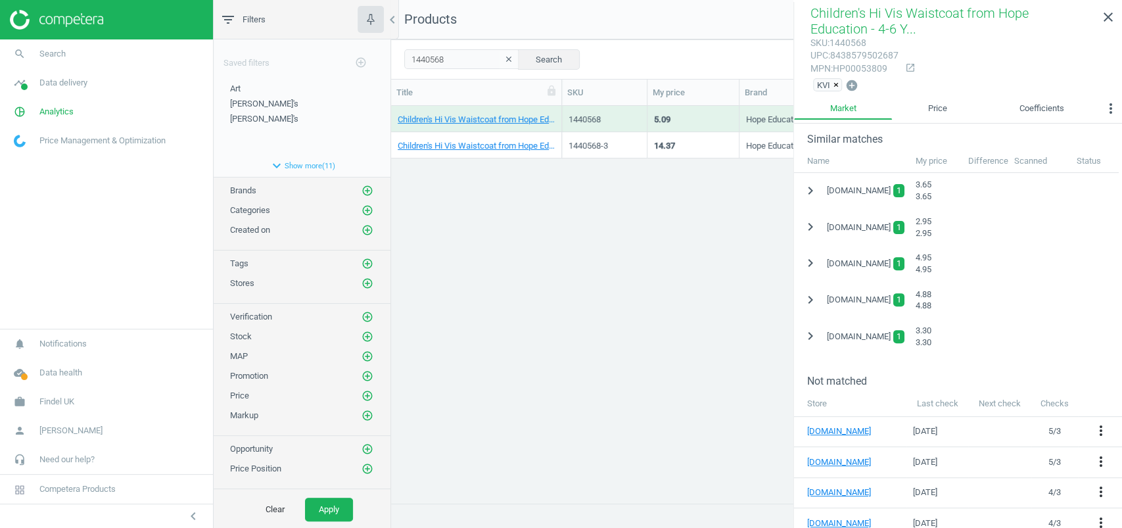
scroll to position [287, 0]
click at [813, 231] on icon "chevron_right" at bounding box center [811, 227] width 16 height 16
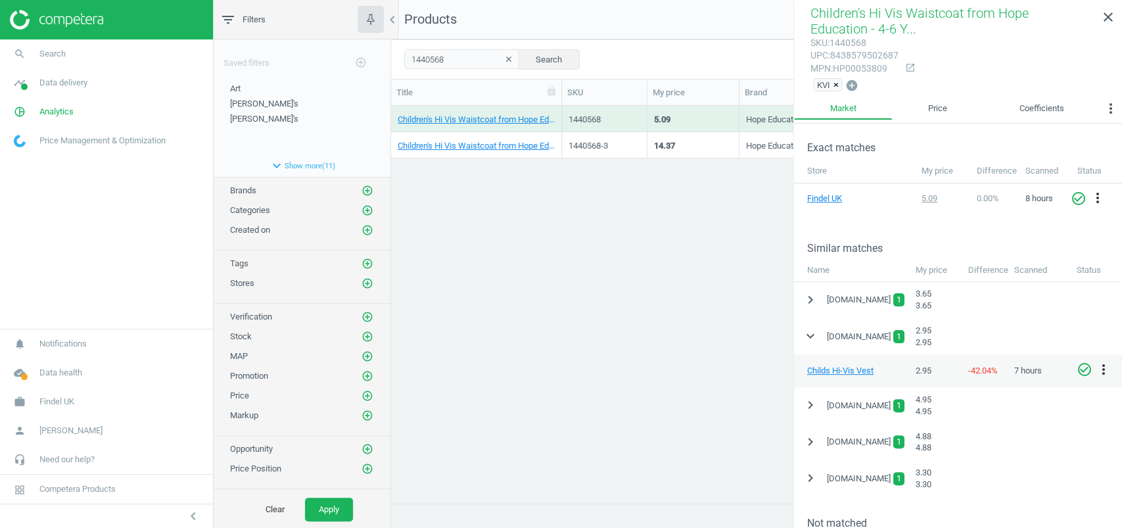
scroll to position [54, 0]
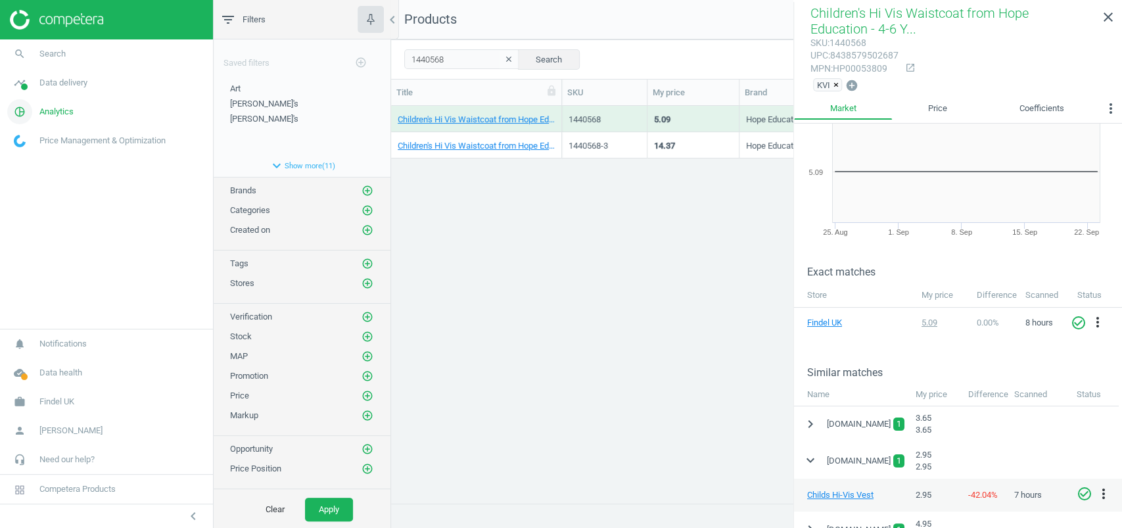
click at [45, 114] on span "Analytics" at bounding box center [56, 112] width 34 height 12
click at [55, 87] on span "Data delivery" at bounding box center [63, 83] width 48 height 12
click at [33, 147] on span "Matches" at bounding box center [28, 150] width 29 height 11
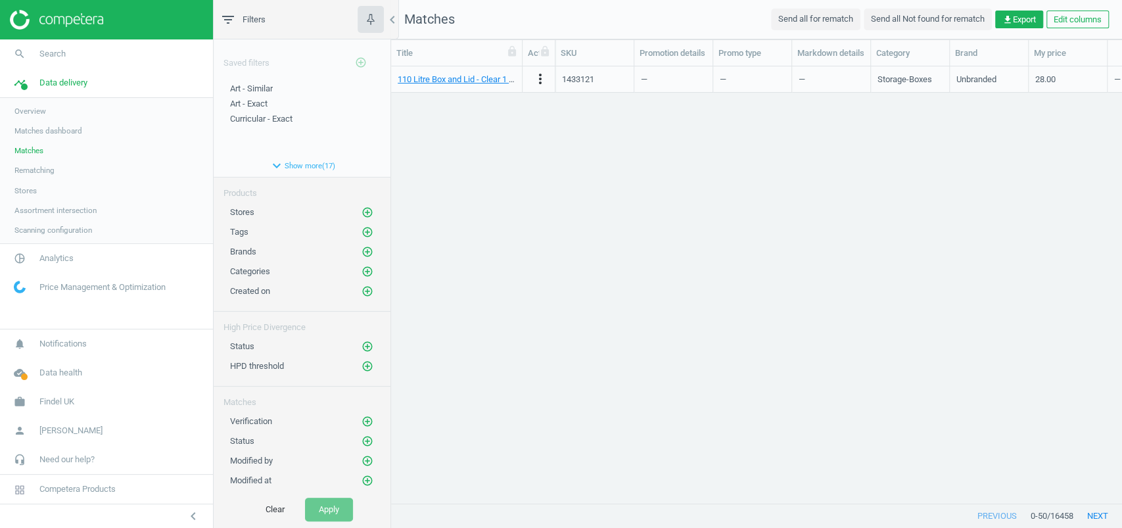
scroll to position [410, 717]
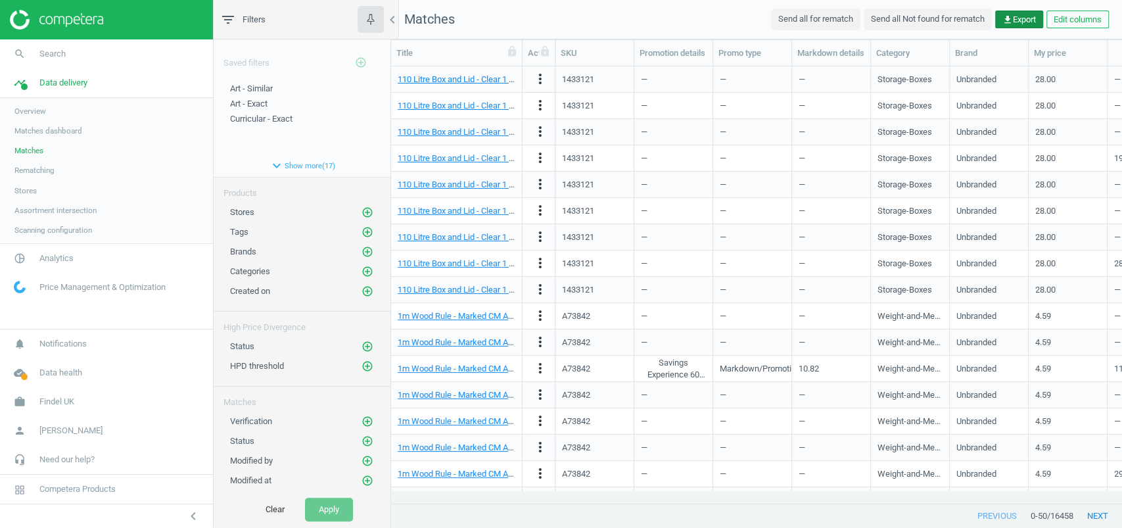
click at [1018, 19] on span "get_app Export" at bounding box center [1020, 20] width 34 height 12
click at [901, 72] on button "insert_drive_file Report (Excel)" at bounding box center [925, 71] width 229 height 25
